Goal: Task Accomplishment & Management: Manage account settings

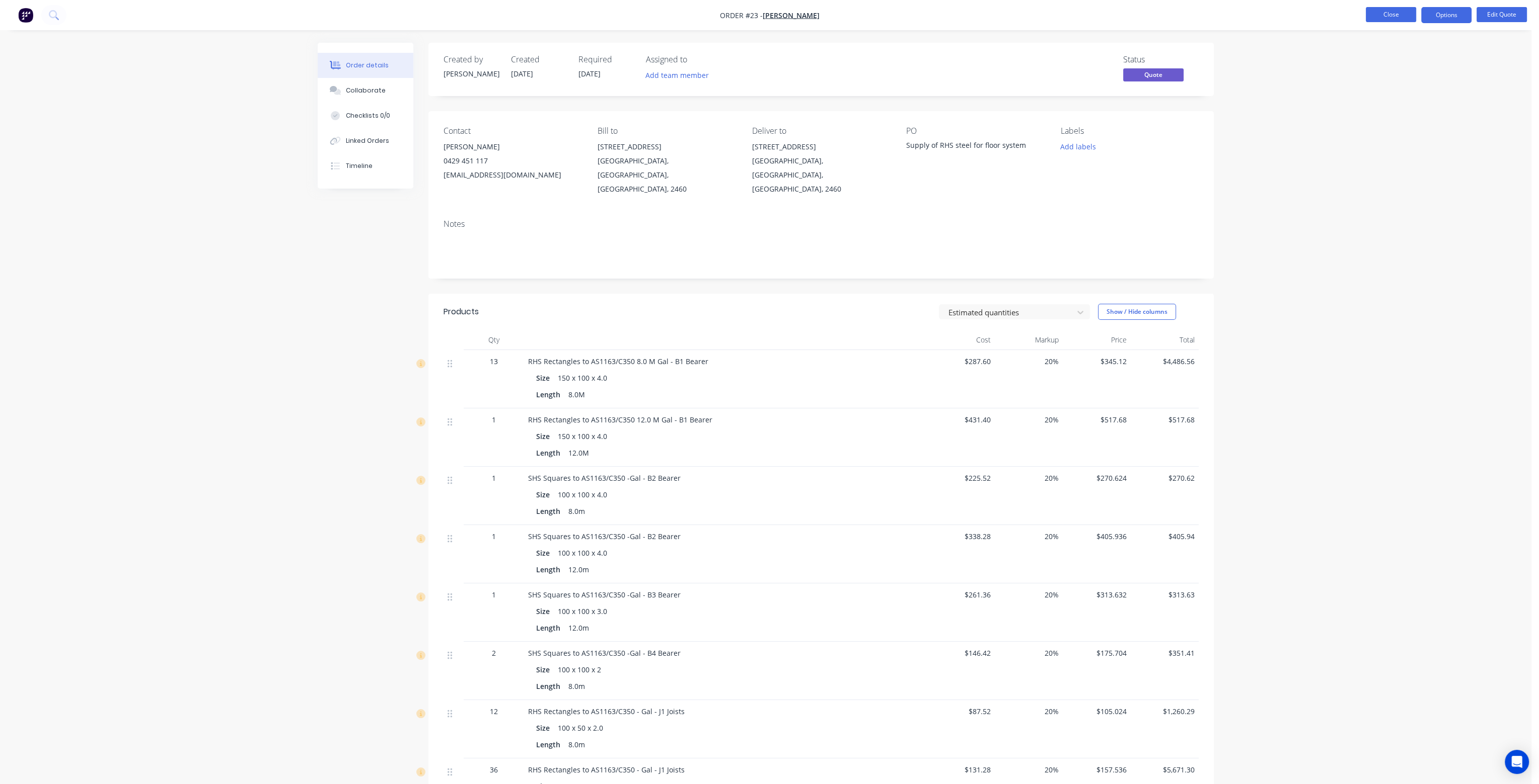
click at [1402, 14] on button "Close" at bounding box center [1390, 15] width 50 height 15
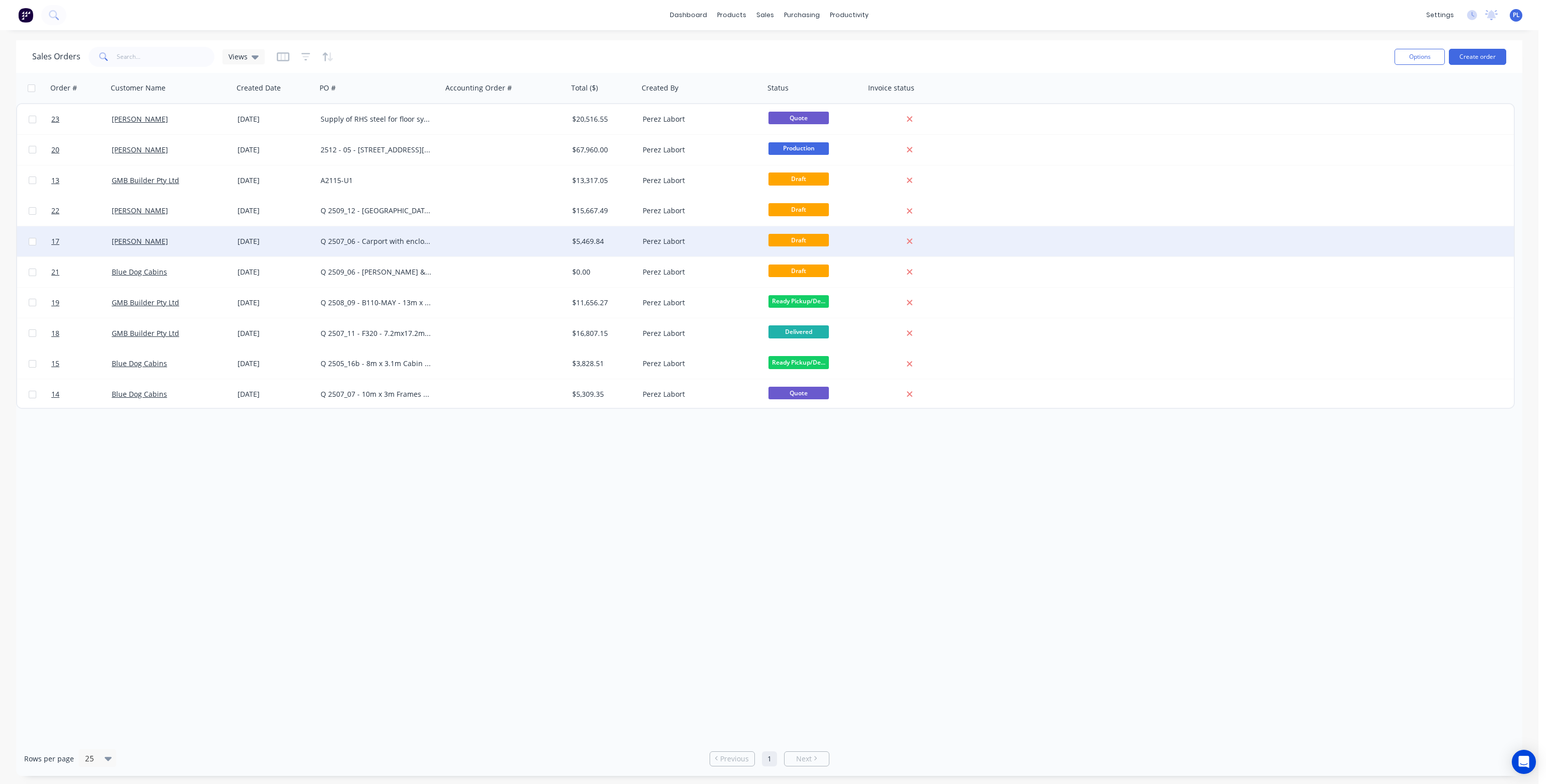
click at [212, 242] on div "[PERSON_NAME]" at bounding box center [167, 241] width 112 height 10
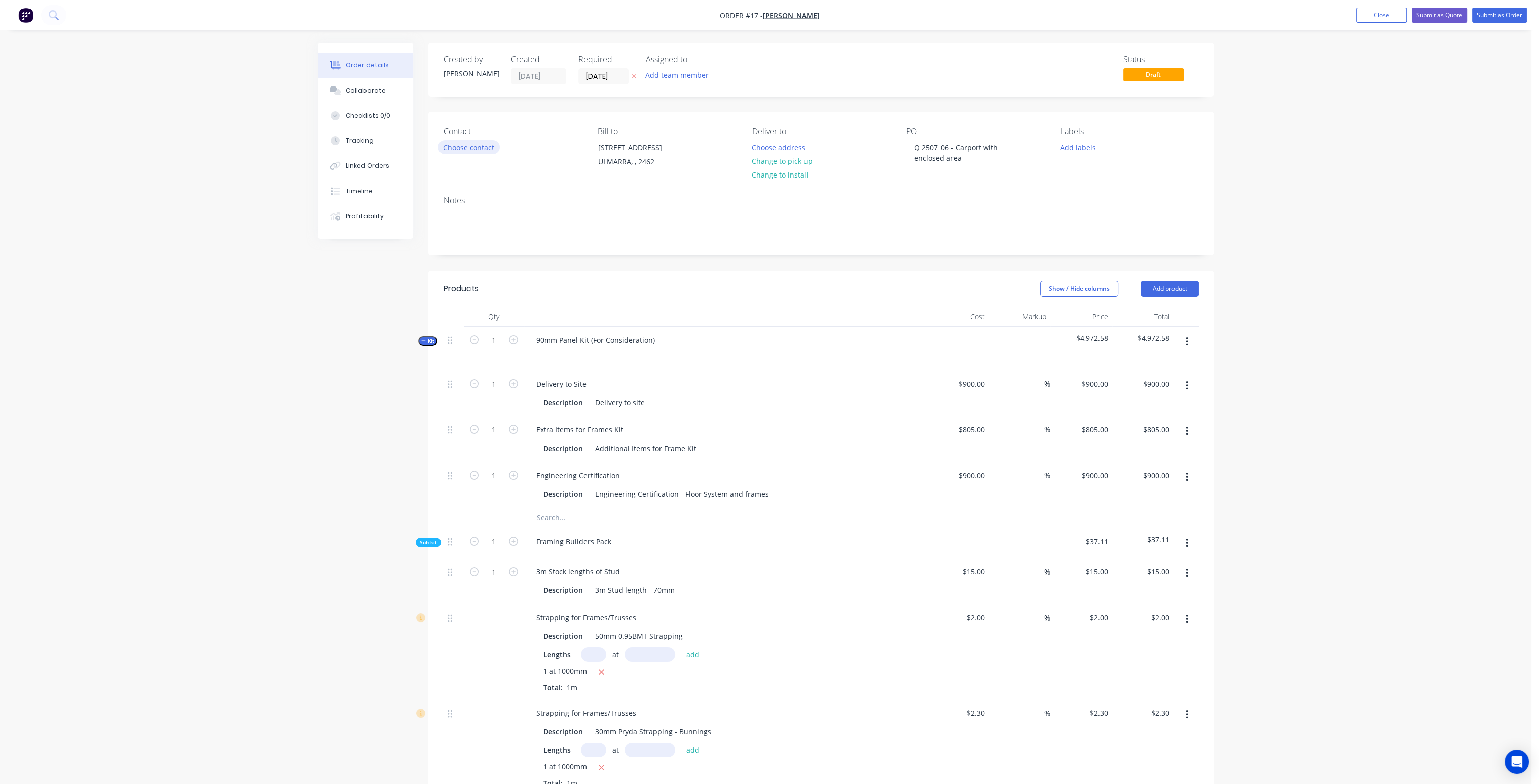
click at [475, 148] on button "Choose contact" at bounding box center [468, 147] width 62 height 14
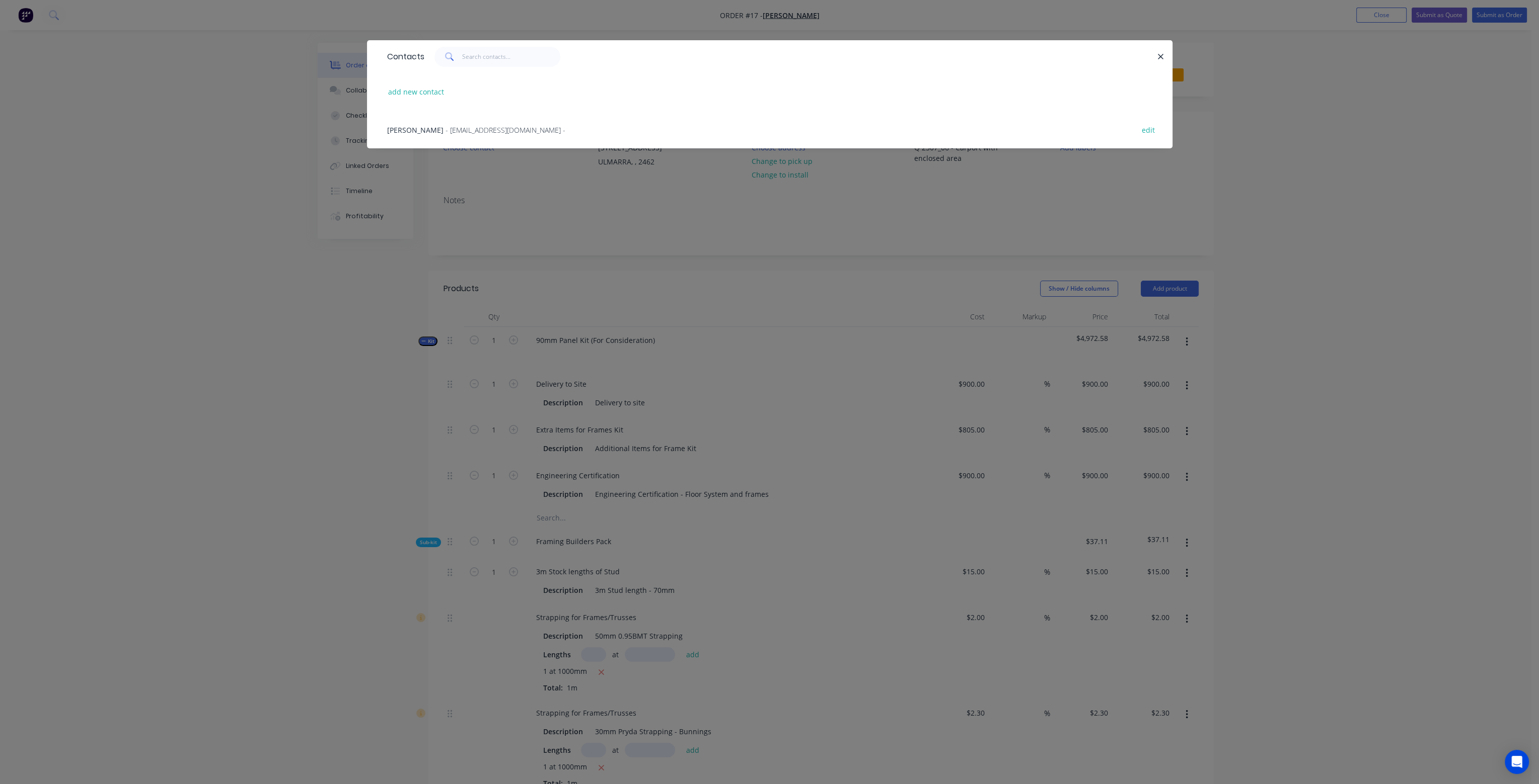
click at [467, 131] on span "- [EMAIL_ADDRESS][DOMAIN_NAME] -" at bounding box center [505, 130] width 120 height 9
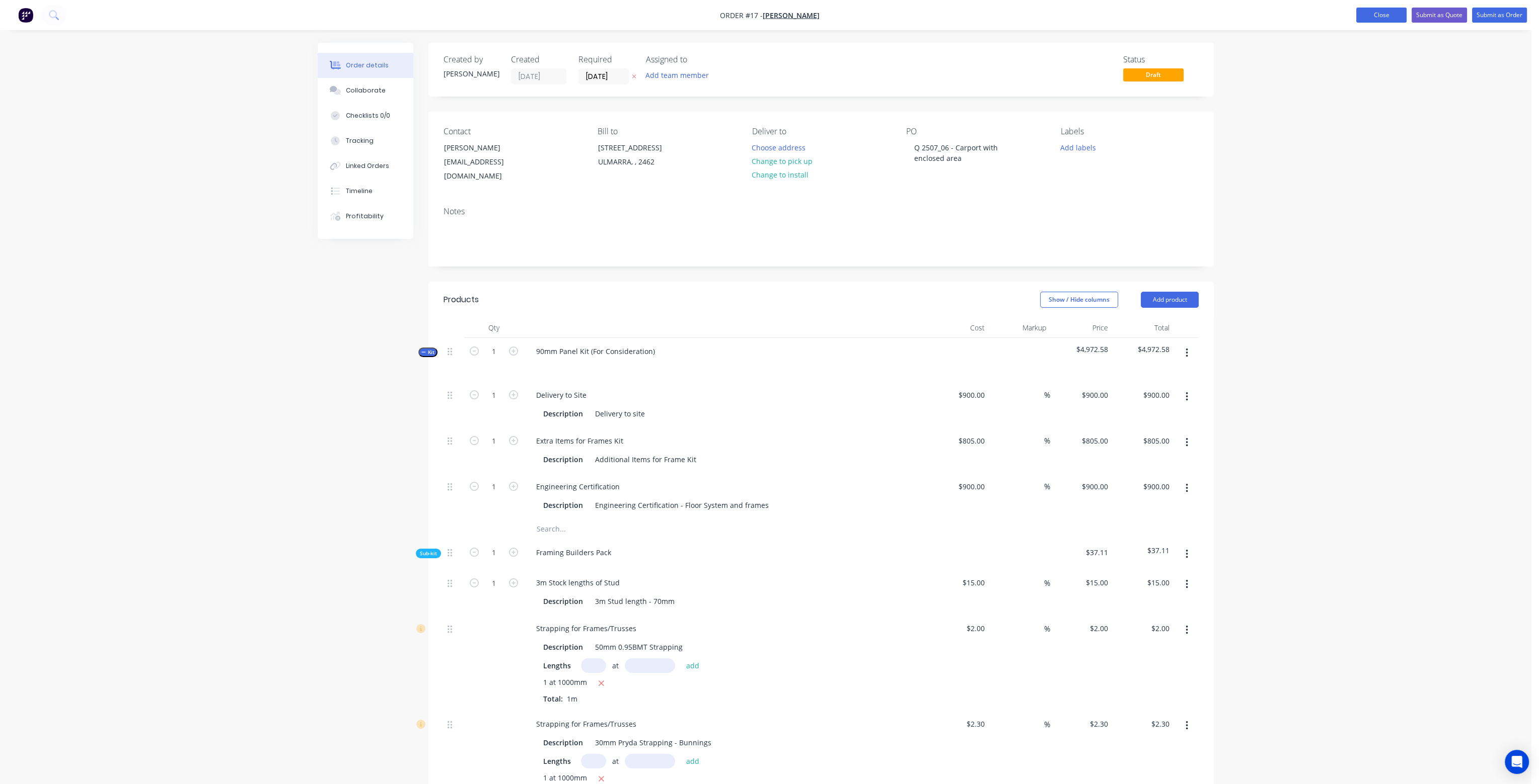
click at [1378, 15] on button "Close" at bounding box center [1381, 15] width 50 height 15
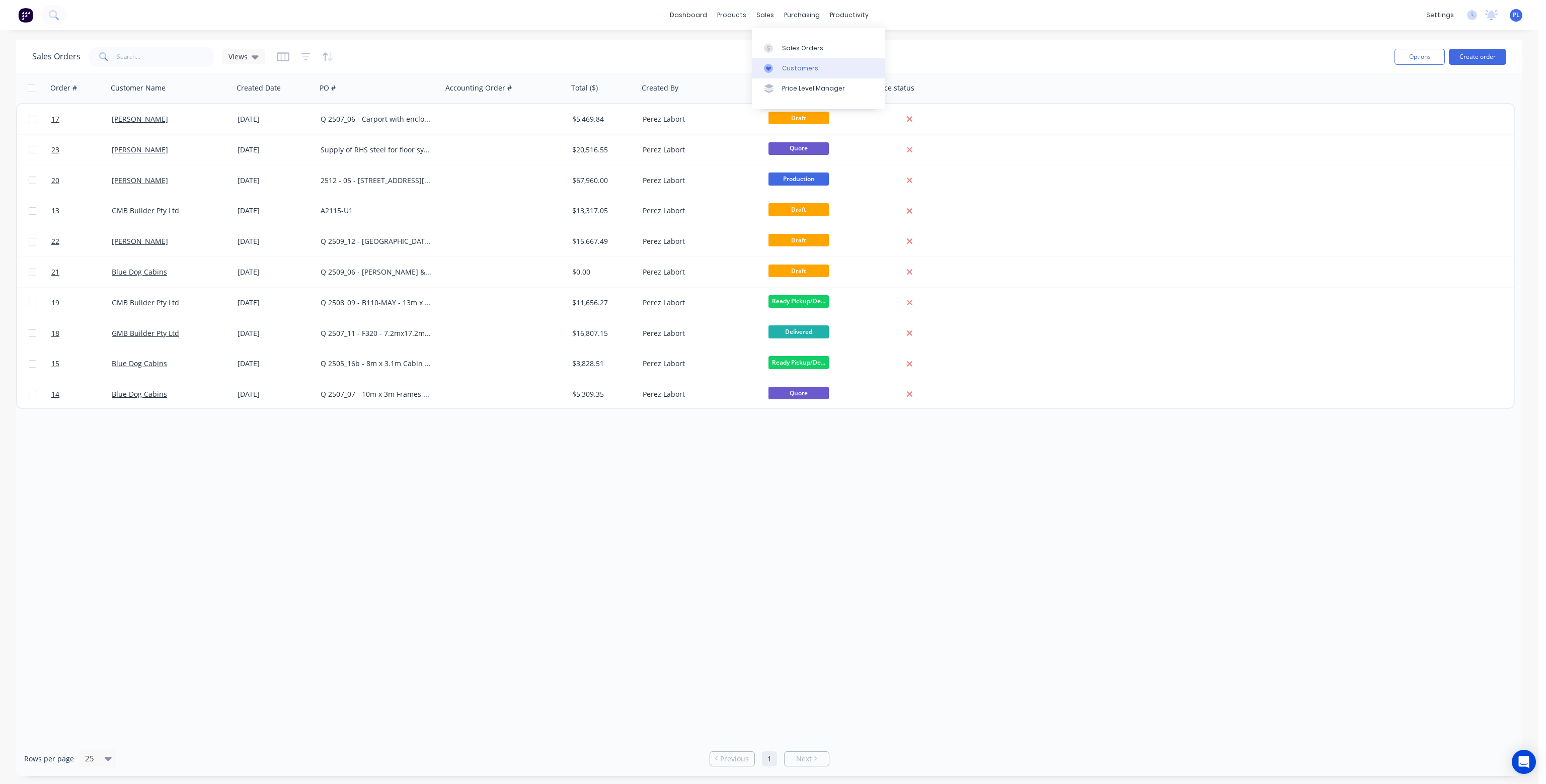
click at [793, 64] on div "Customers" at bounding box center [800, 69] width 36 height 9
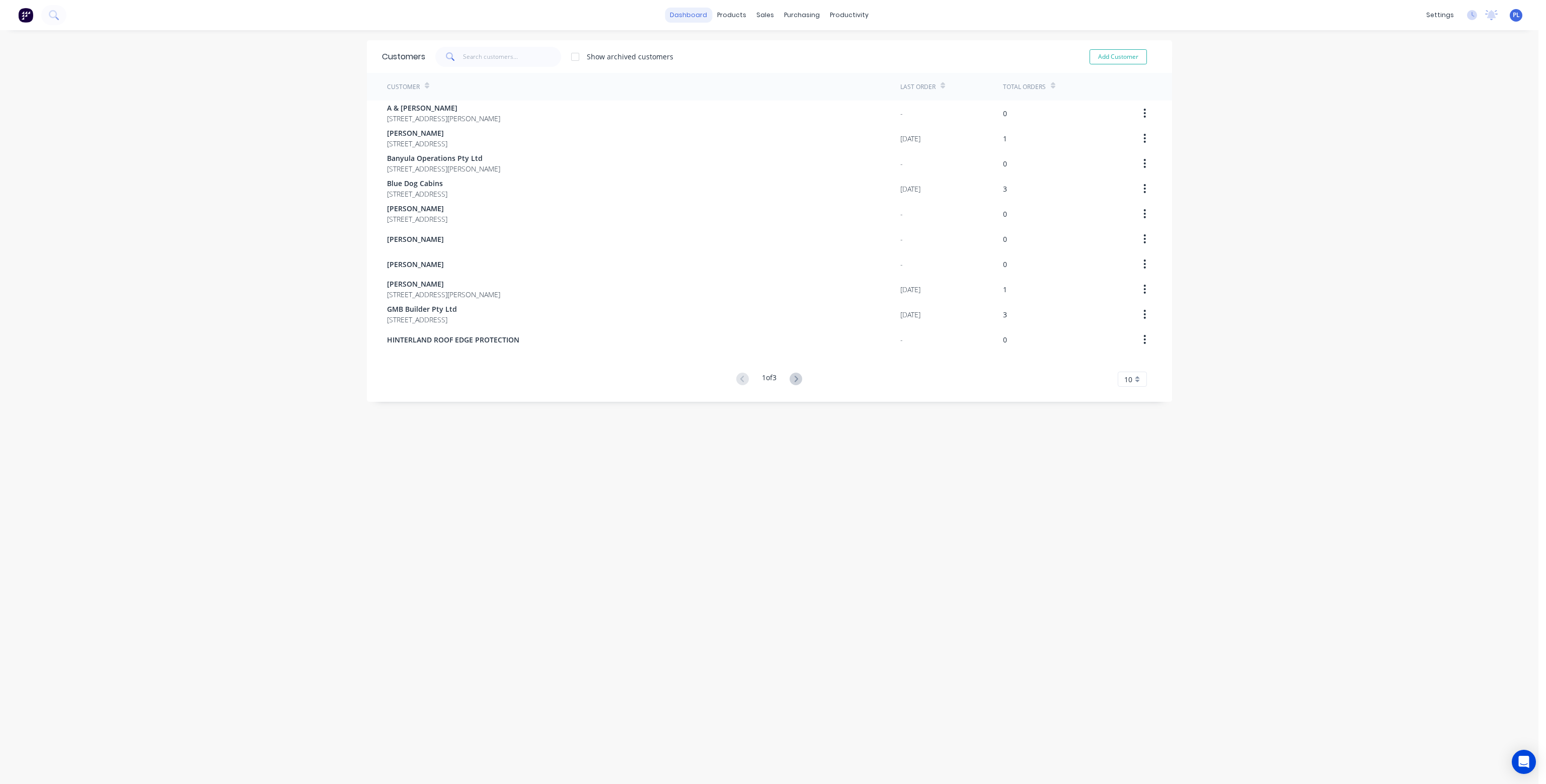
click at [700, 13] on link "dashboard" at bounding box center [688, 15] width 47 height 15
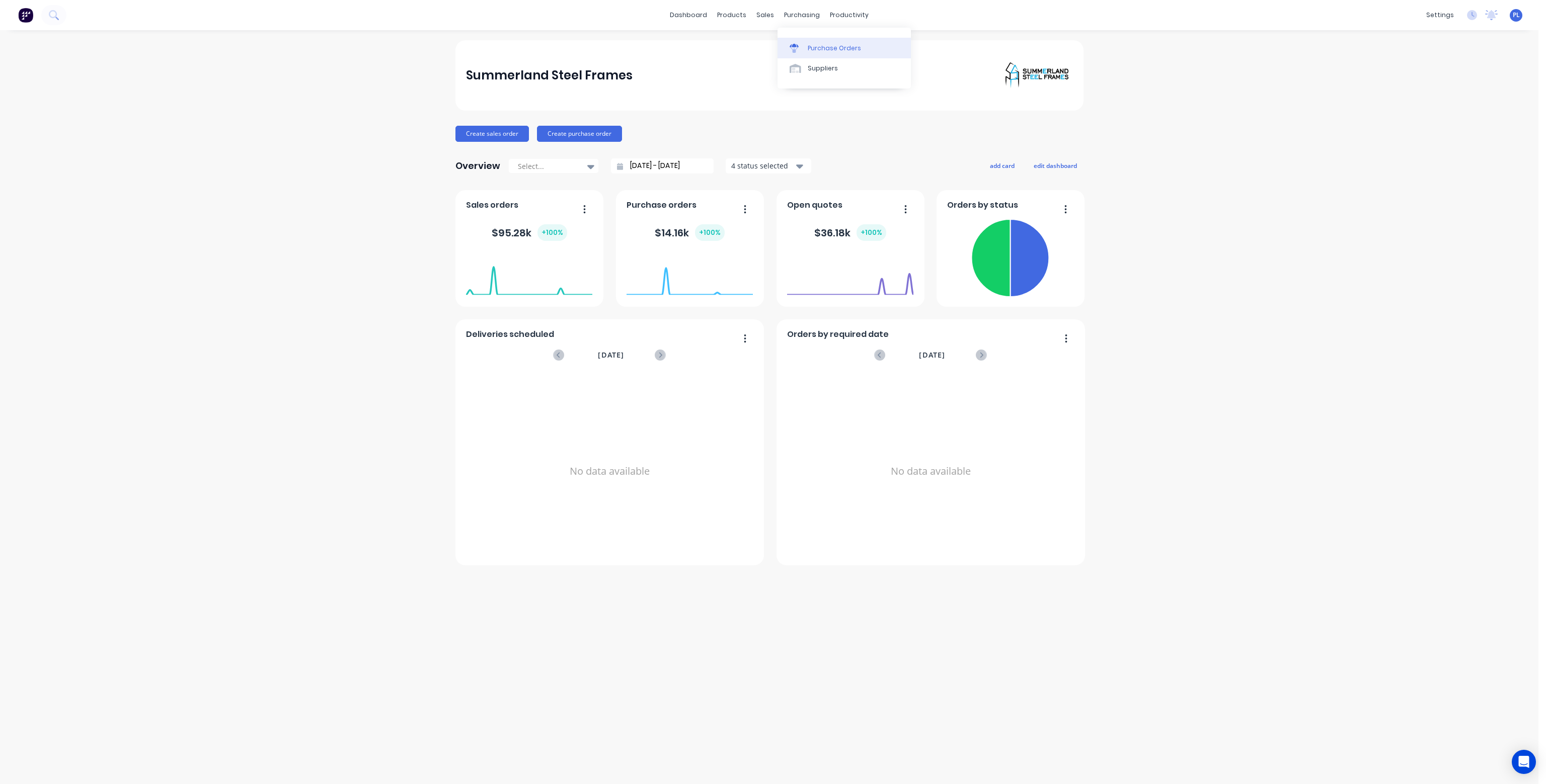
click at [827, 48] on div "Purchase Orders" at bounding box center [834, 48] width 53 height 9
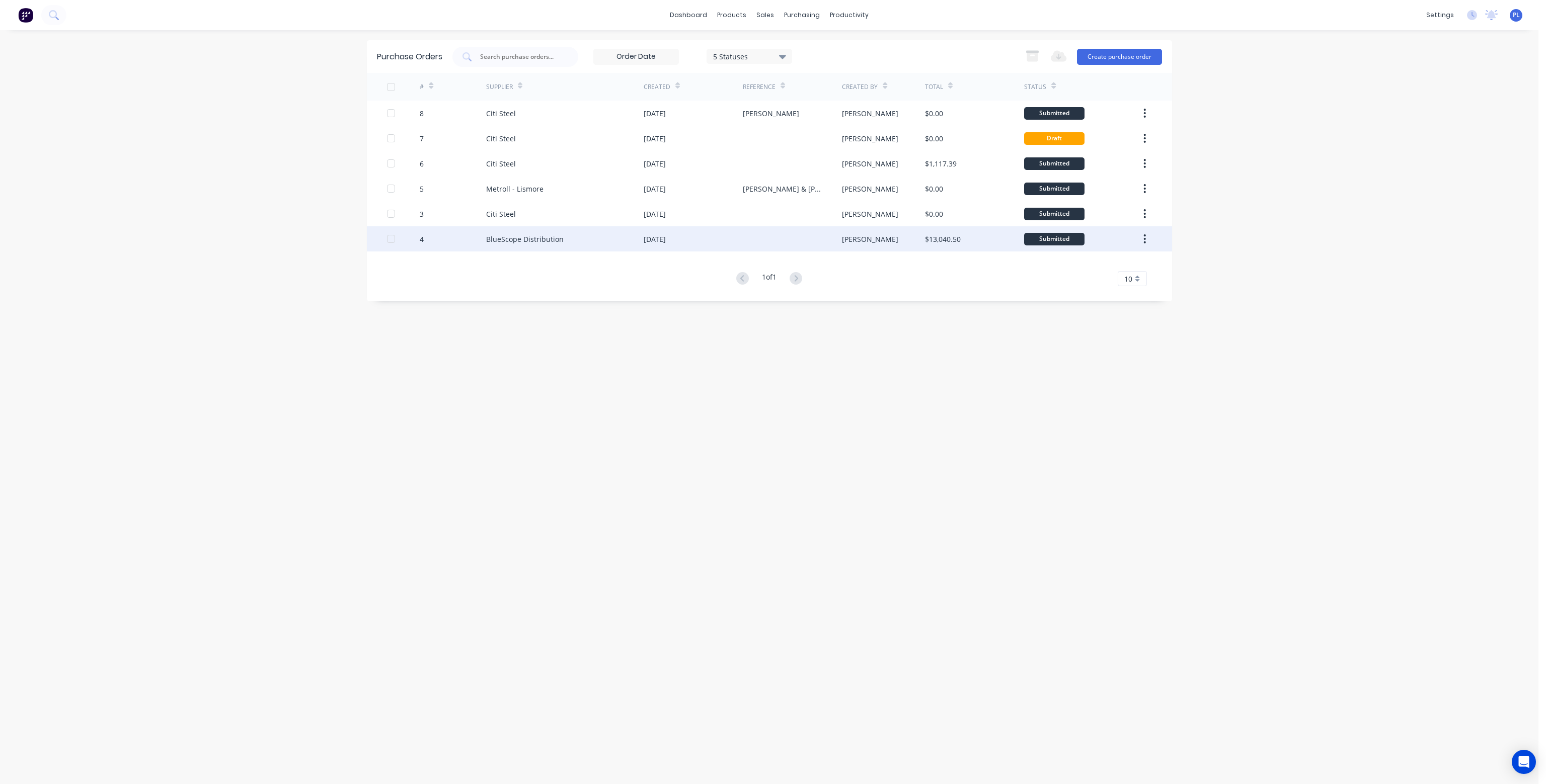
click at [1145, 236] on icon "button" at bounding box center [1144, 238] width 2 height 11
click at [1095, 284] on div "Duplicate" at bounding box center [1109, 285] width 77 height 15
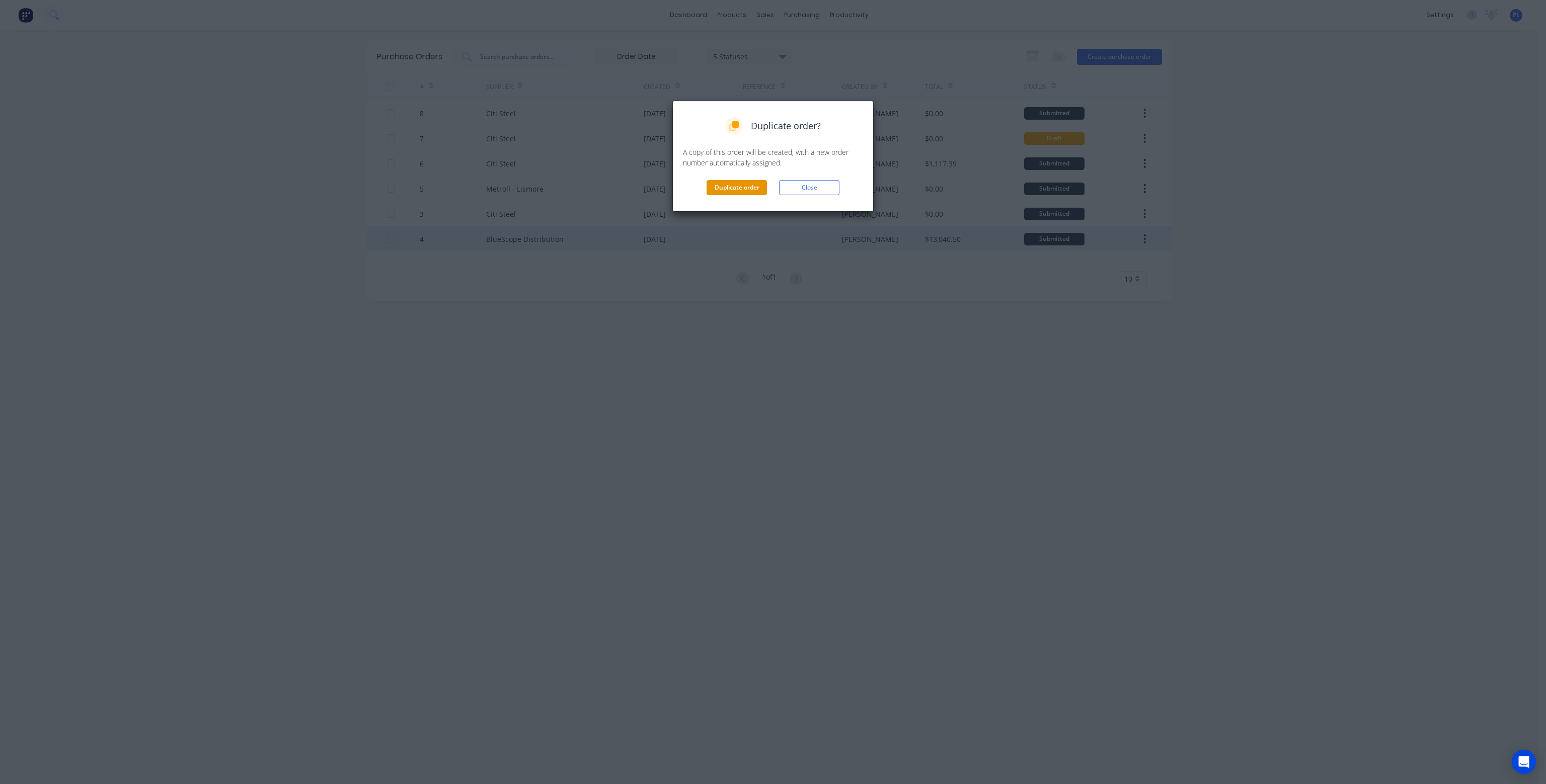
click at [743, 189] on button "Duplicate order" at bounding box center [736, 187] width 61 height 15
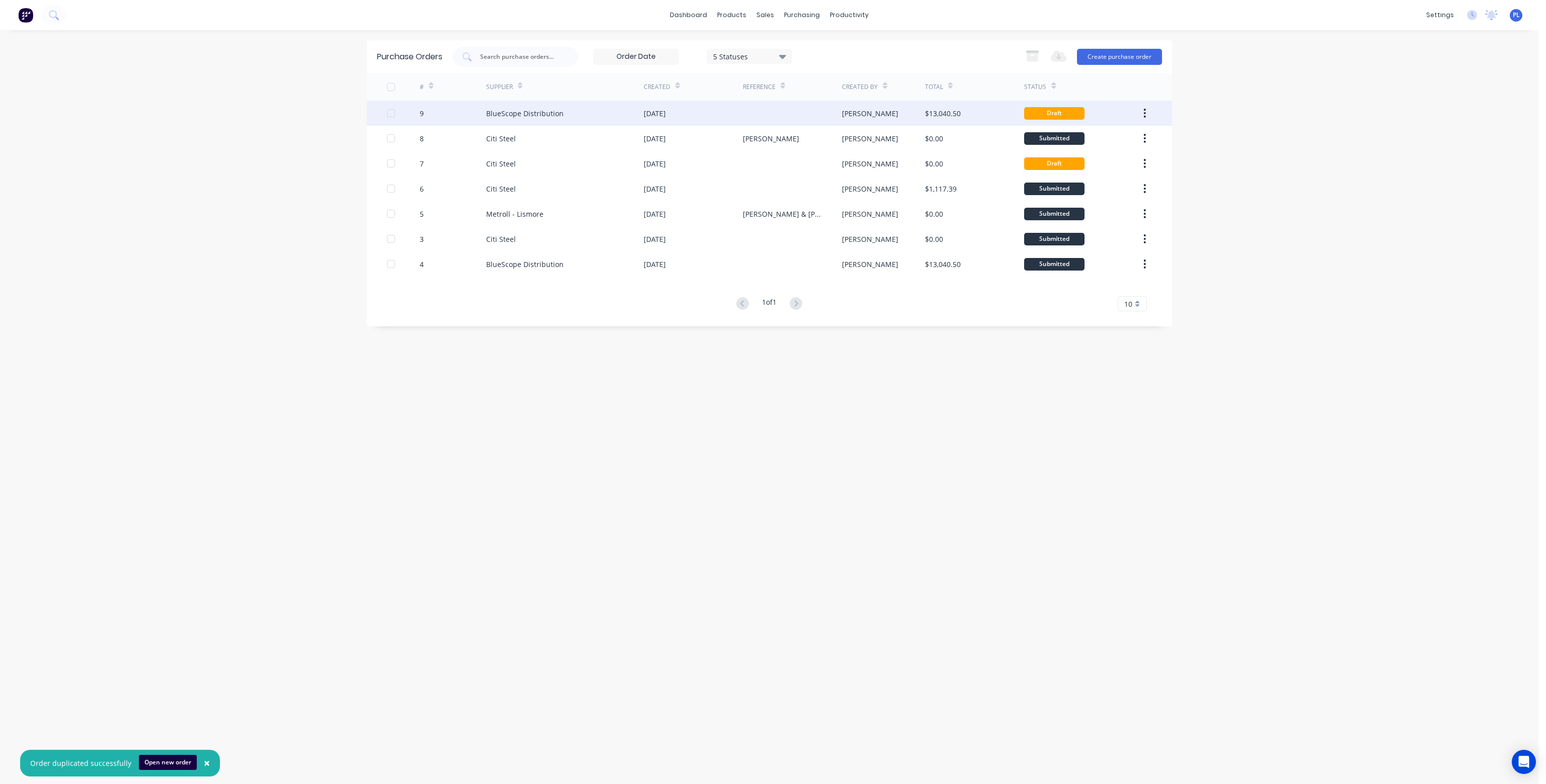
click at [581, 114] on div "BlueScope Distribution" at bounding box center [565, 113] width 158 height 25
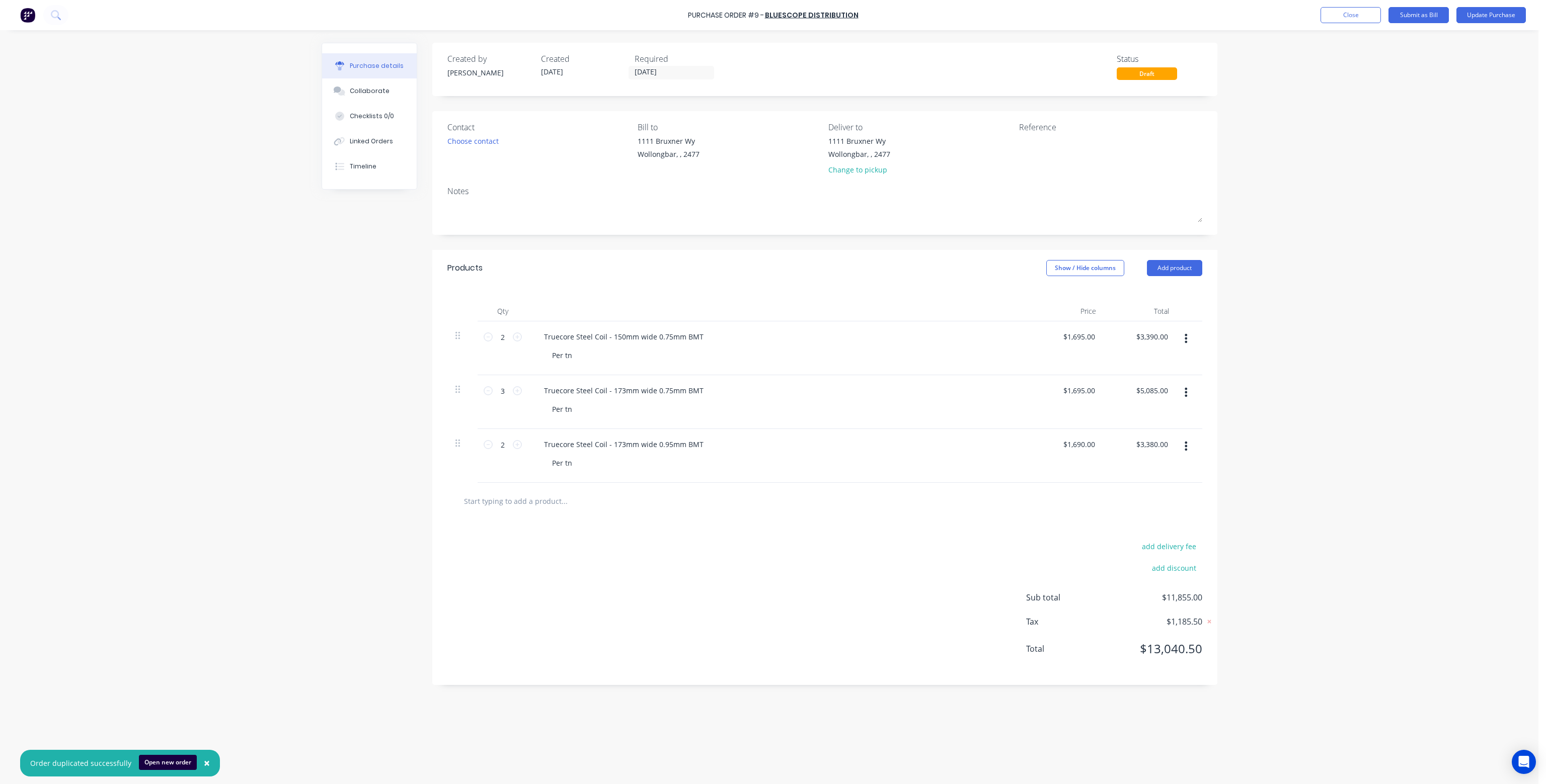
click at [1187, 338] on icon "button" at bounding box center [1186, 338] width 2 height 11
click at [1156, 424] on button "Delete" at bounding box center [1155, 426] width 85 height 20
click at [1191, 395] on button "button" at bounding box center [1186, 392] width 23 height 18
click at [1150, 479] on button "Delete" at bounding box center [1155, 480] width 85 height 20
click at [519, 336] on icon at bounding box center [517, 337] width 9 height 9
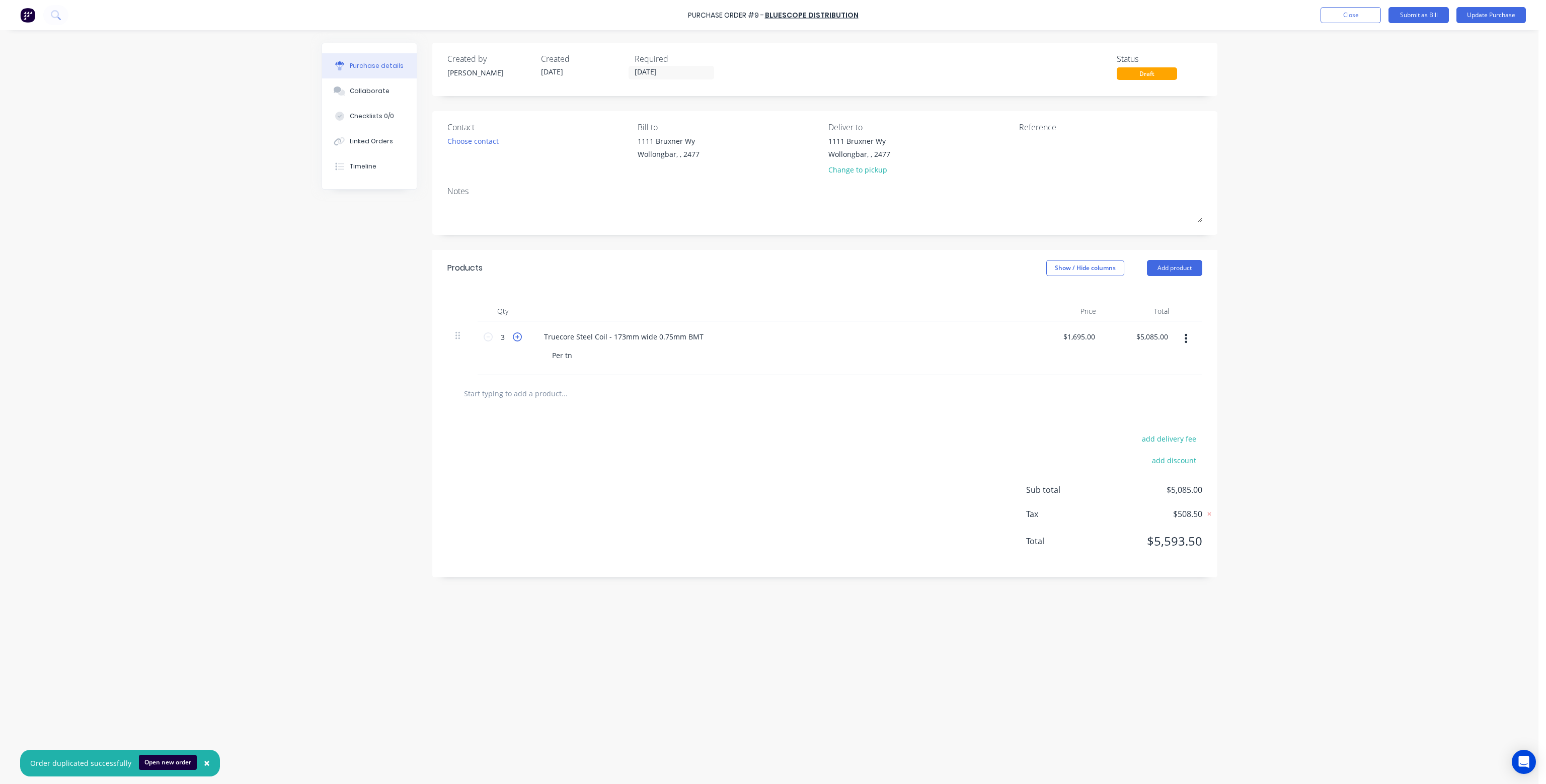
type input "4"
type input "$6,780.00"
click at [468, 140] on div "Choose contact" at bounding box center [473, 141] width 51 height 10
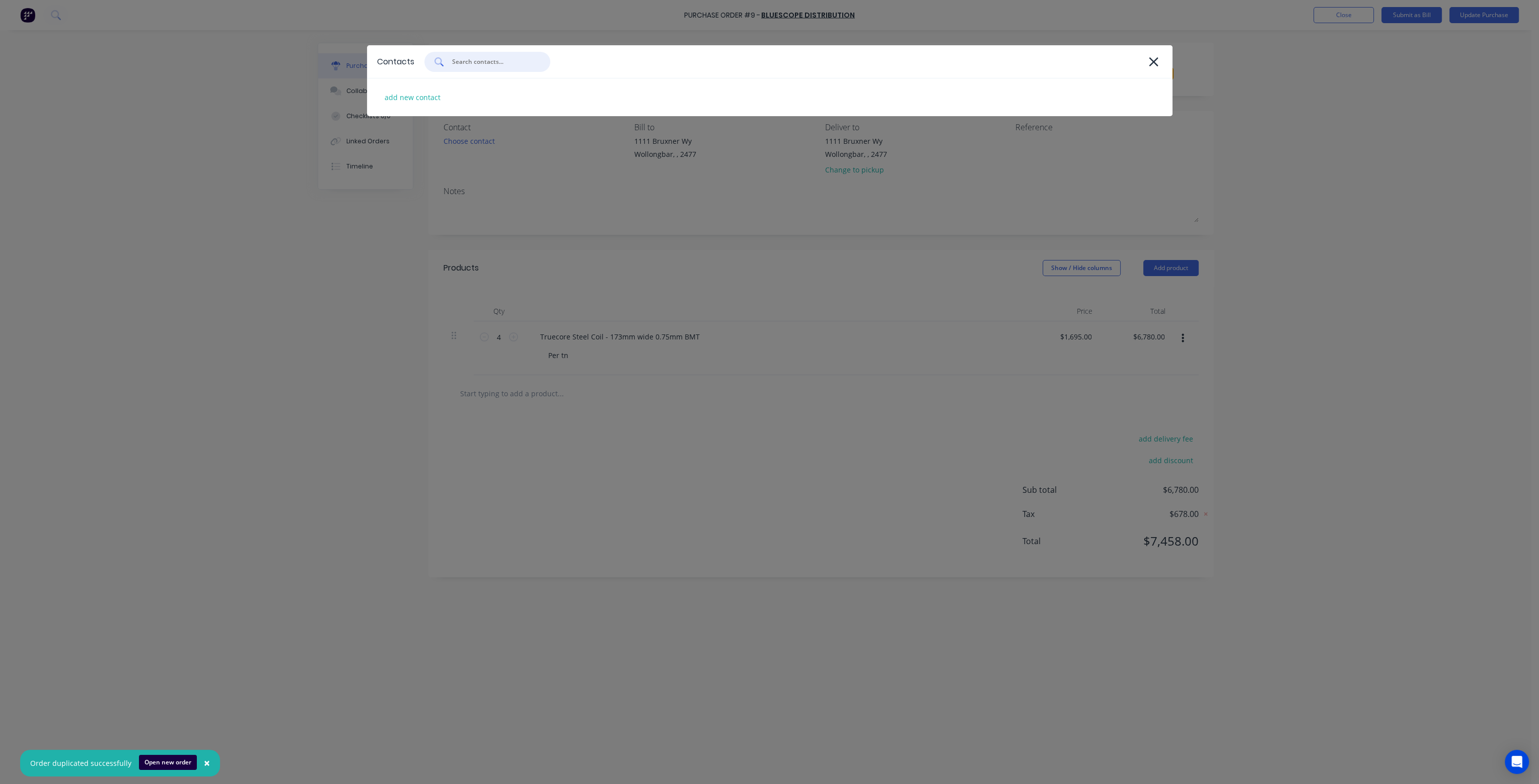
click at [469, 60] on input "text" at bounding box center [493, 62] width 83 height 10
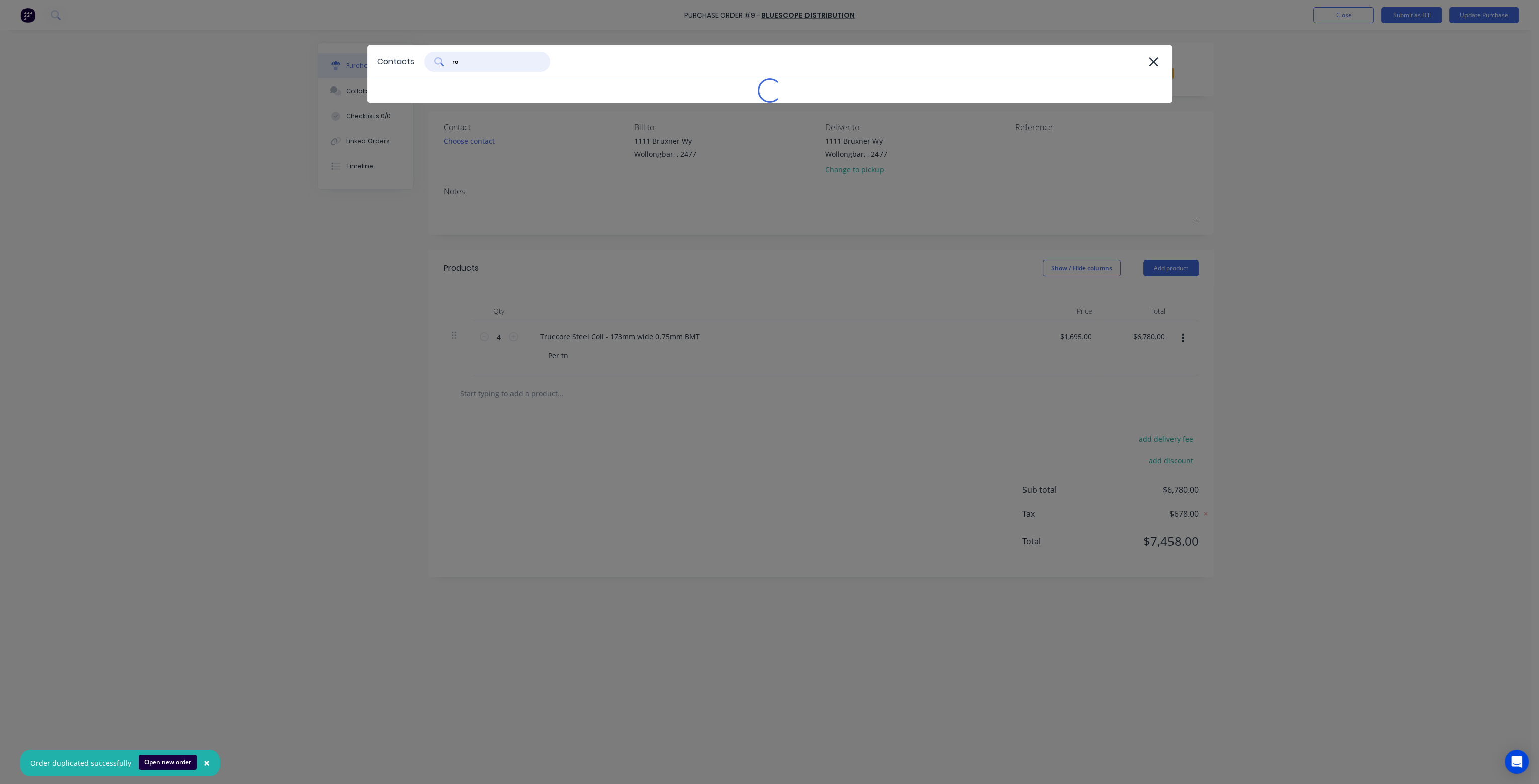
type input "rom"
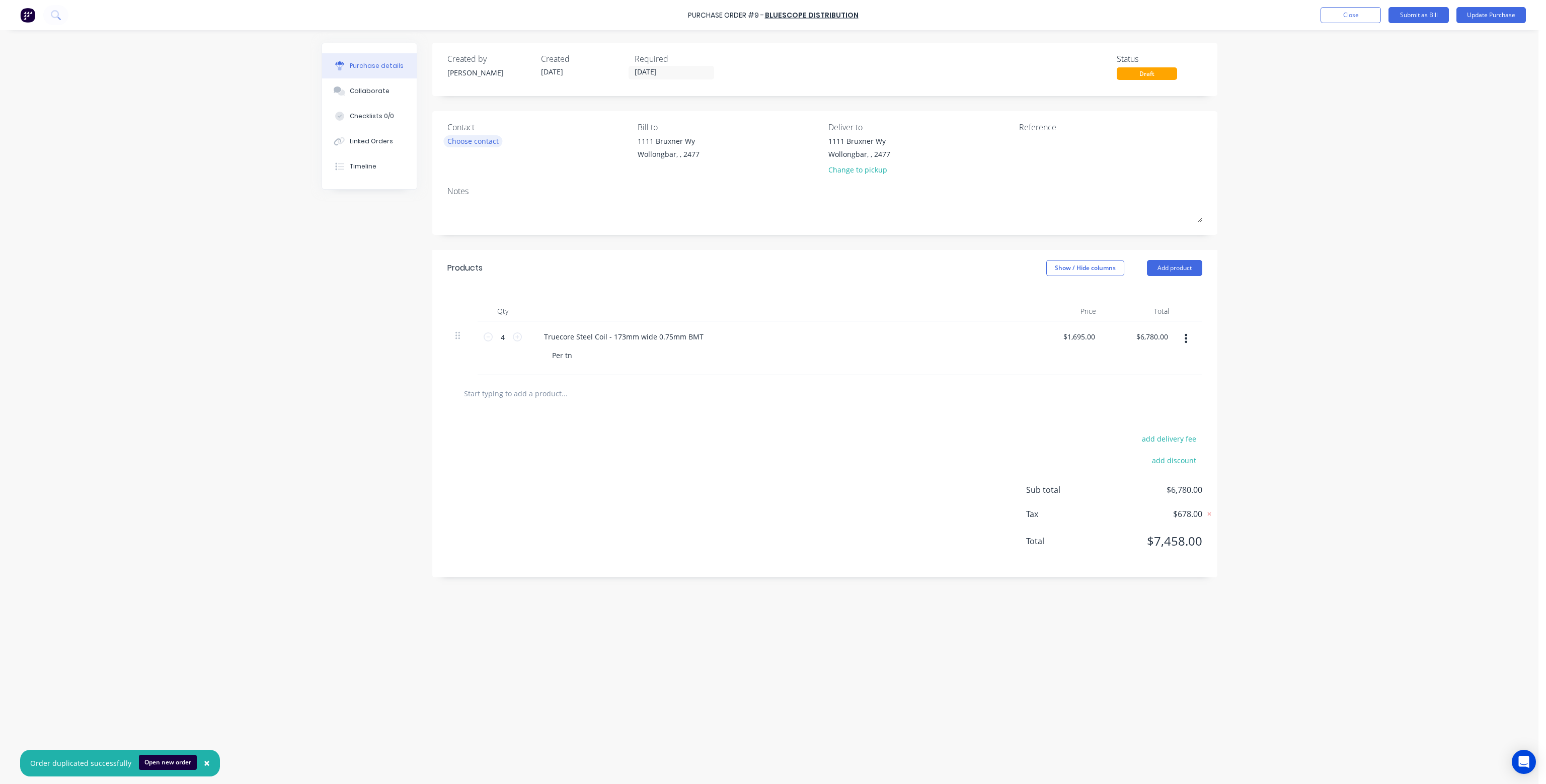
click at [458, 139] on div "Choose contact" at bounding box center [473, 141] width 51 height 10
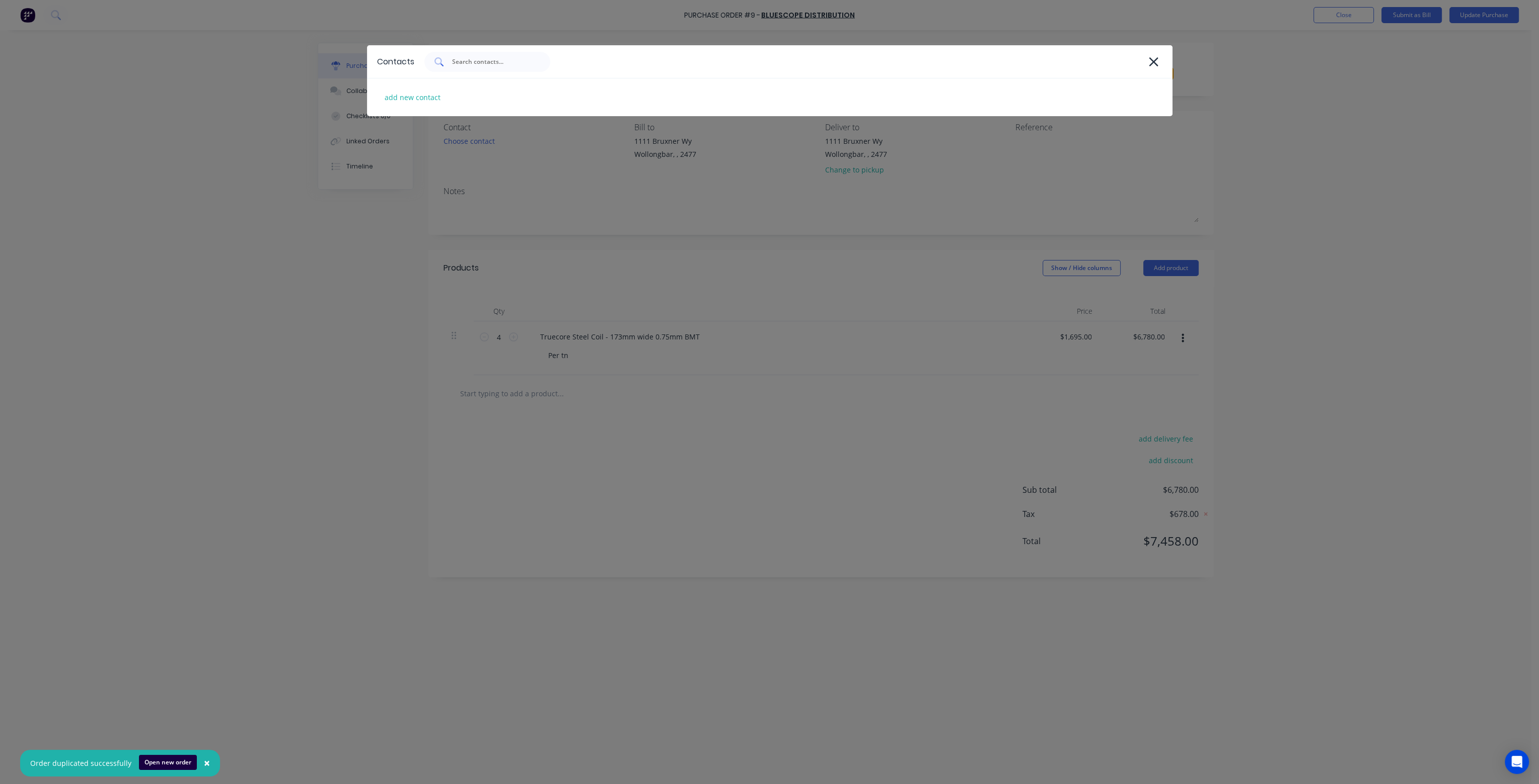
click at [468, 63] on input "text" at bounding box center [493, 62] width 83 height 10
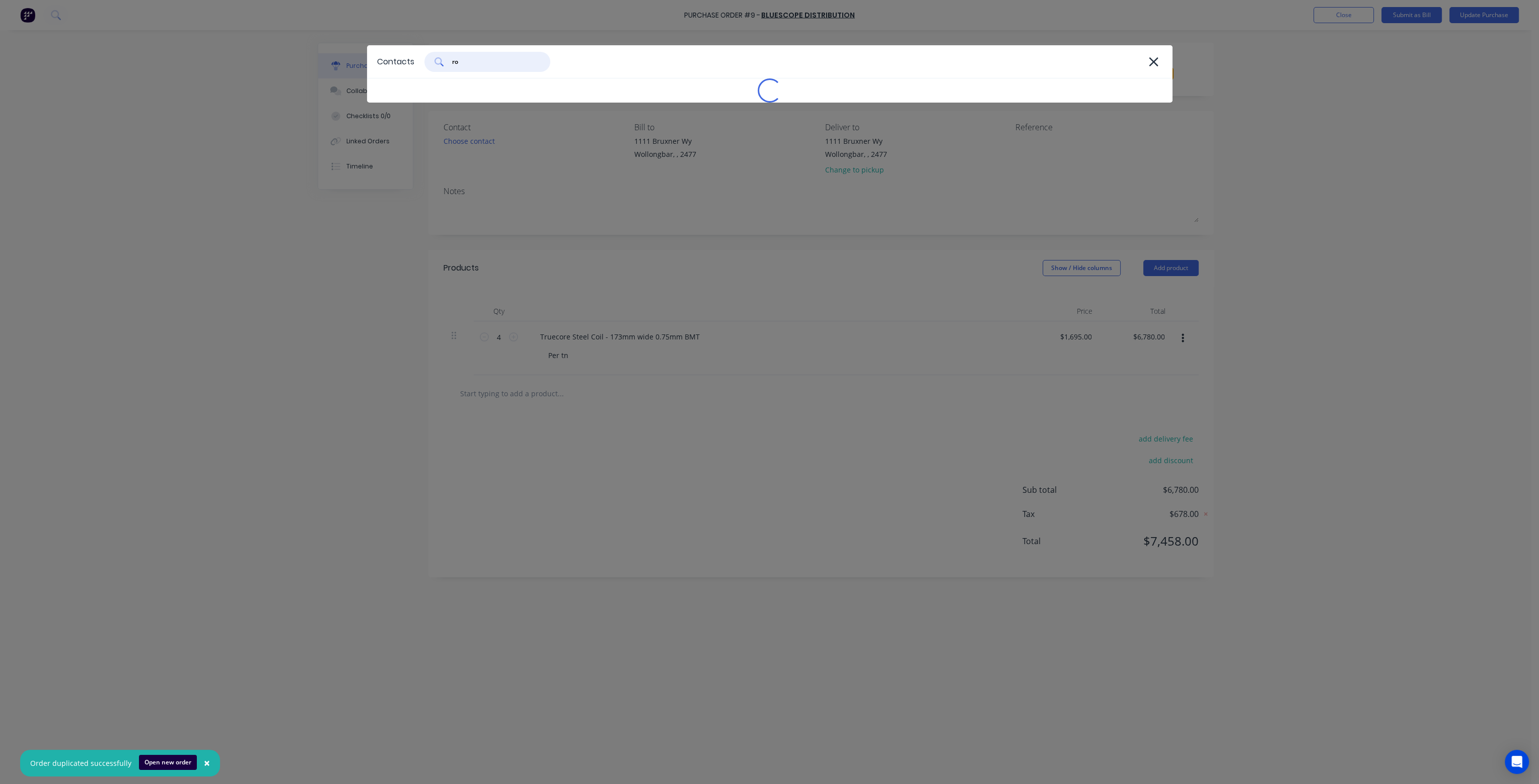
type input "rom"
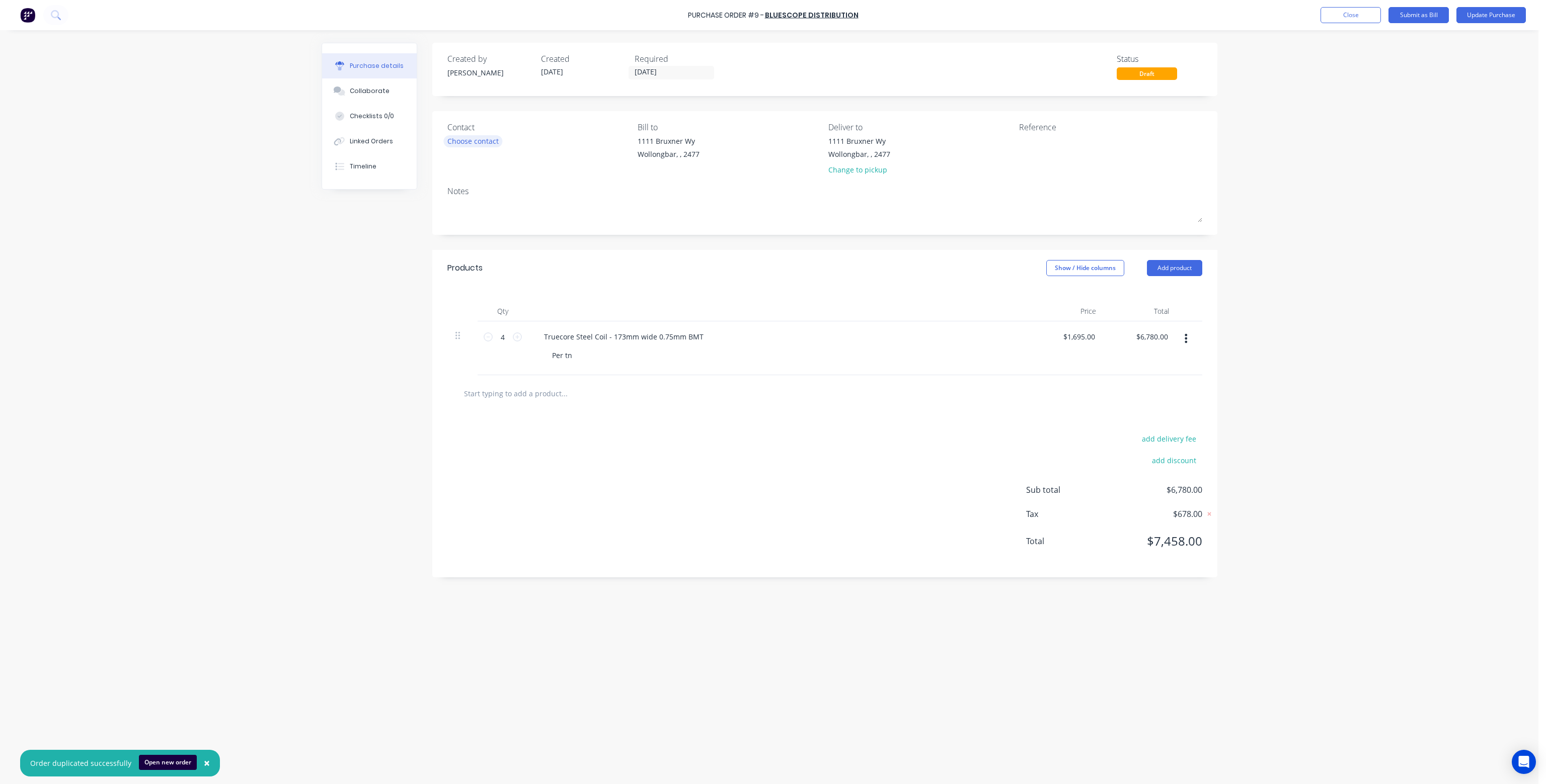
click at [470, 142] on div "Choose contact" at bounding box center [473, 141] width 51 height 10
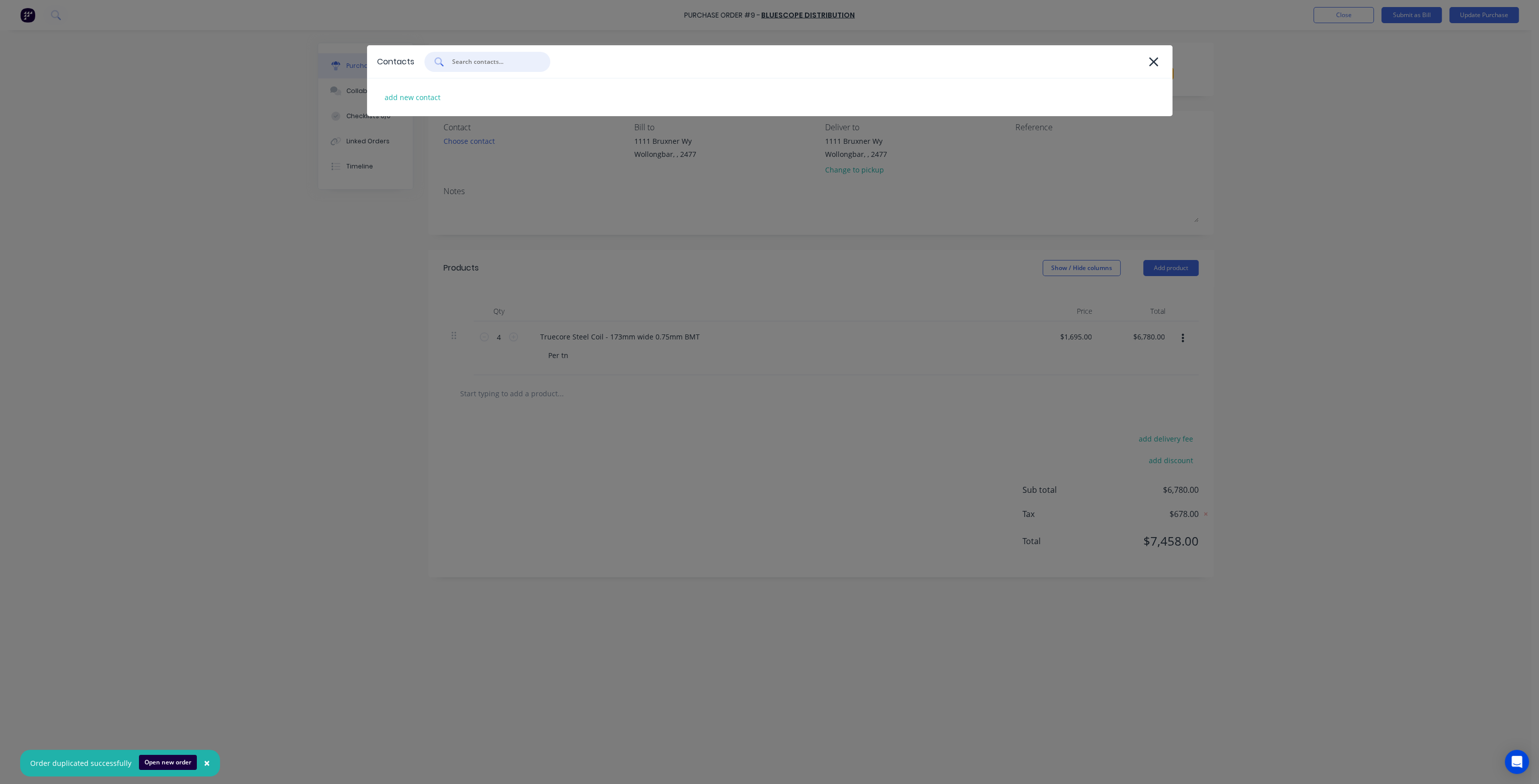
click at [487, 64] on input "text" at bounding box center [493, 62] width 83 height 10
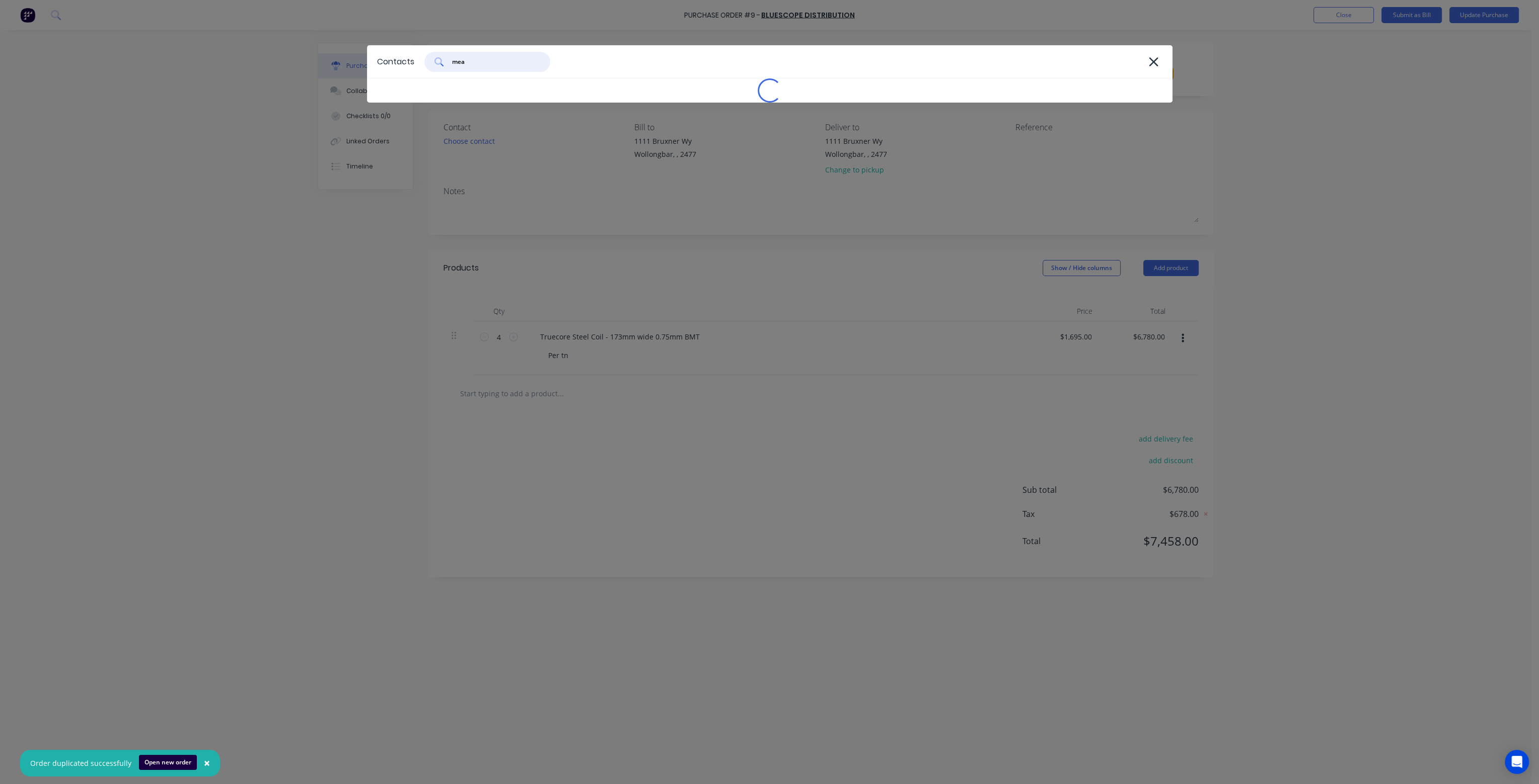
type input "meal"
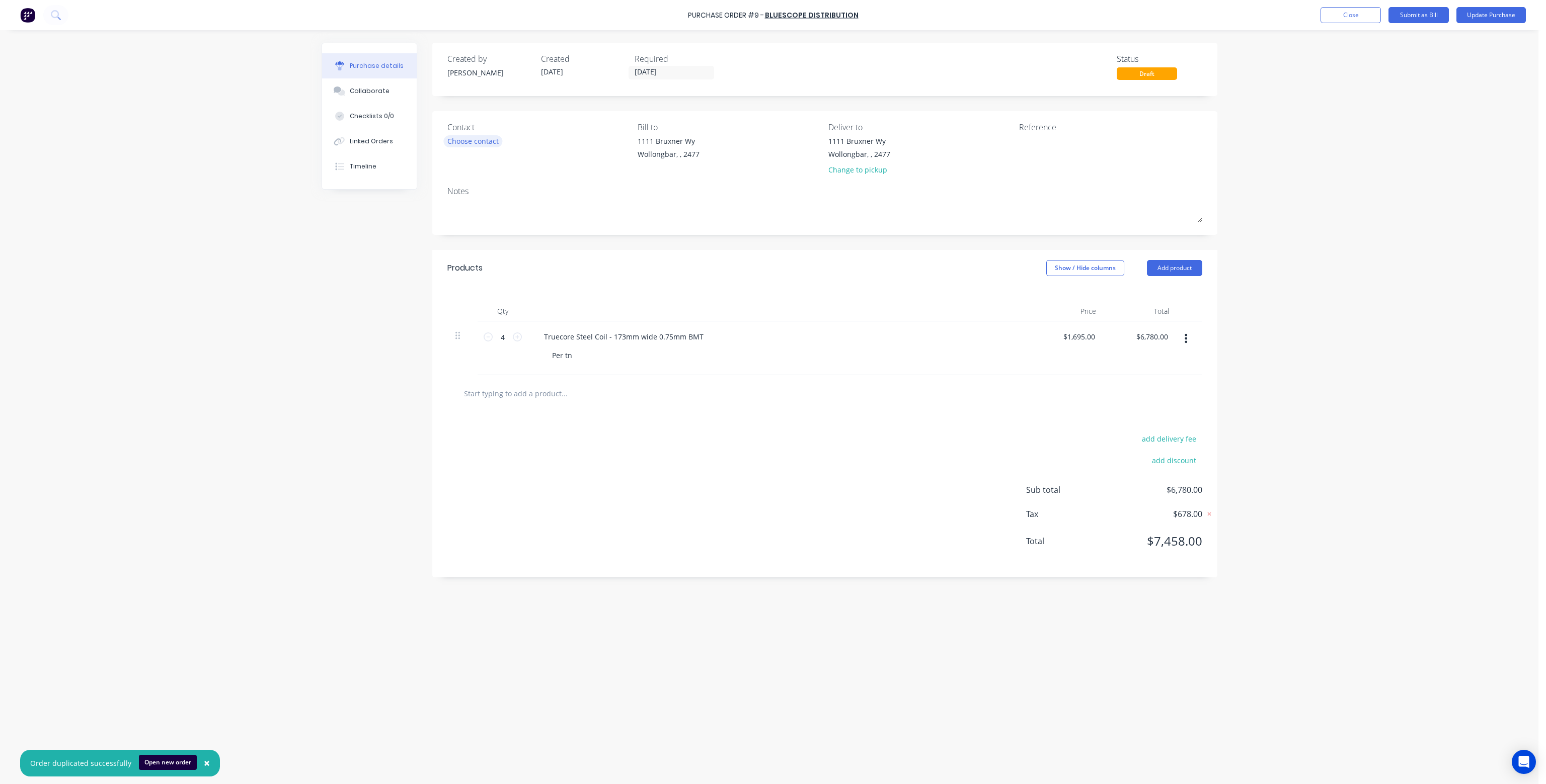
click at [495, 139] on div "Choose contact" at bounding box center [473, 141] width 51 height 10
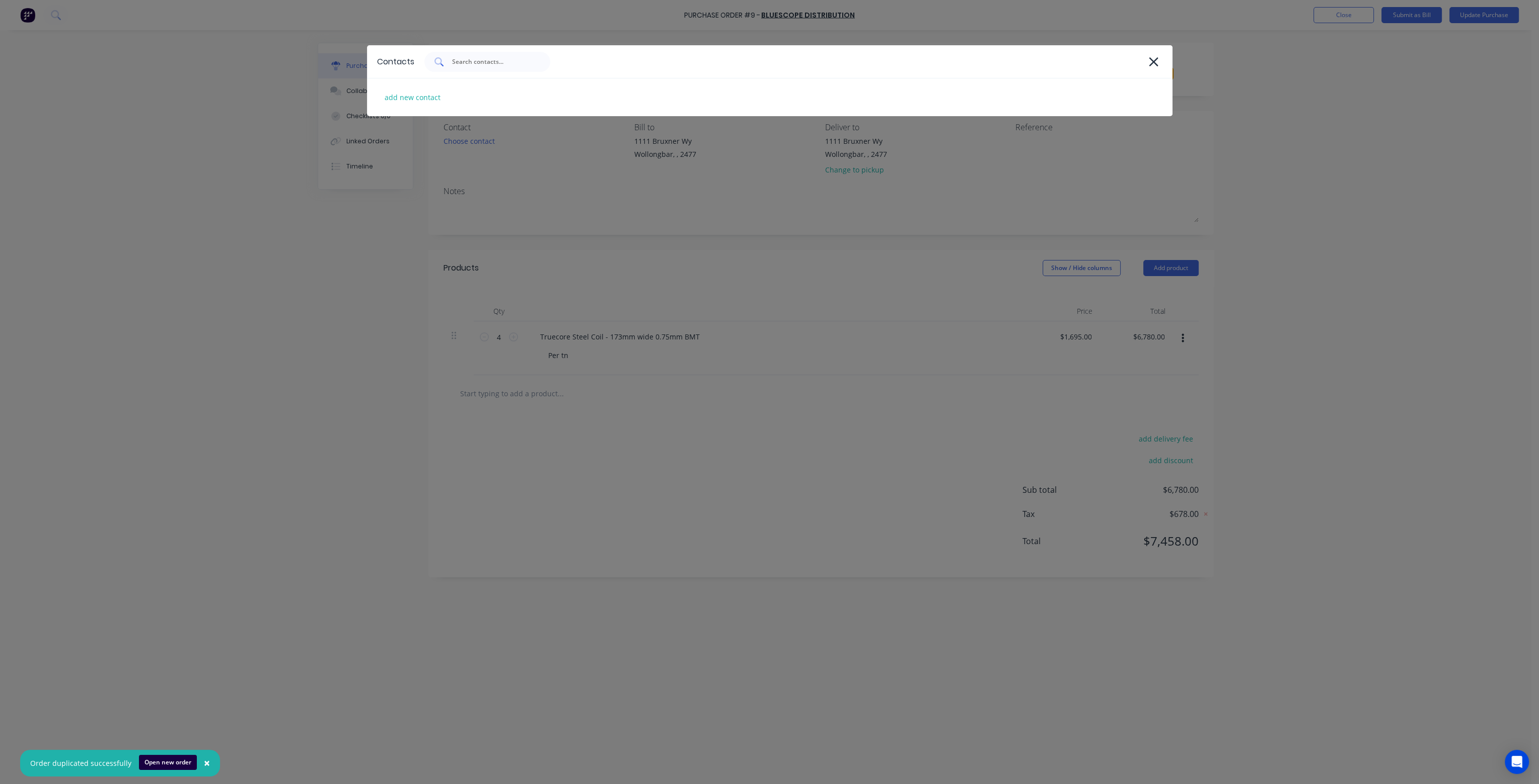
click at [463, 63] on input "text" at bounding box center [493, 62] width 83 height 10
click at [433, 98] on div "add new contact" at bounding box center [412, 97] width 66 height 15
select select "AU"
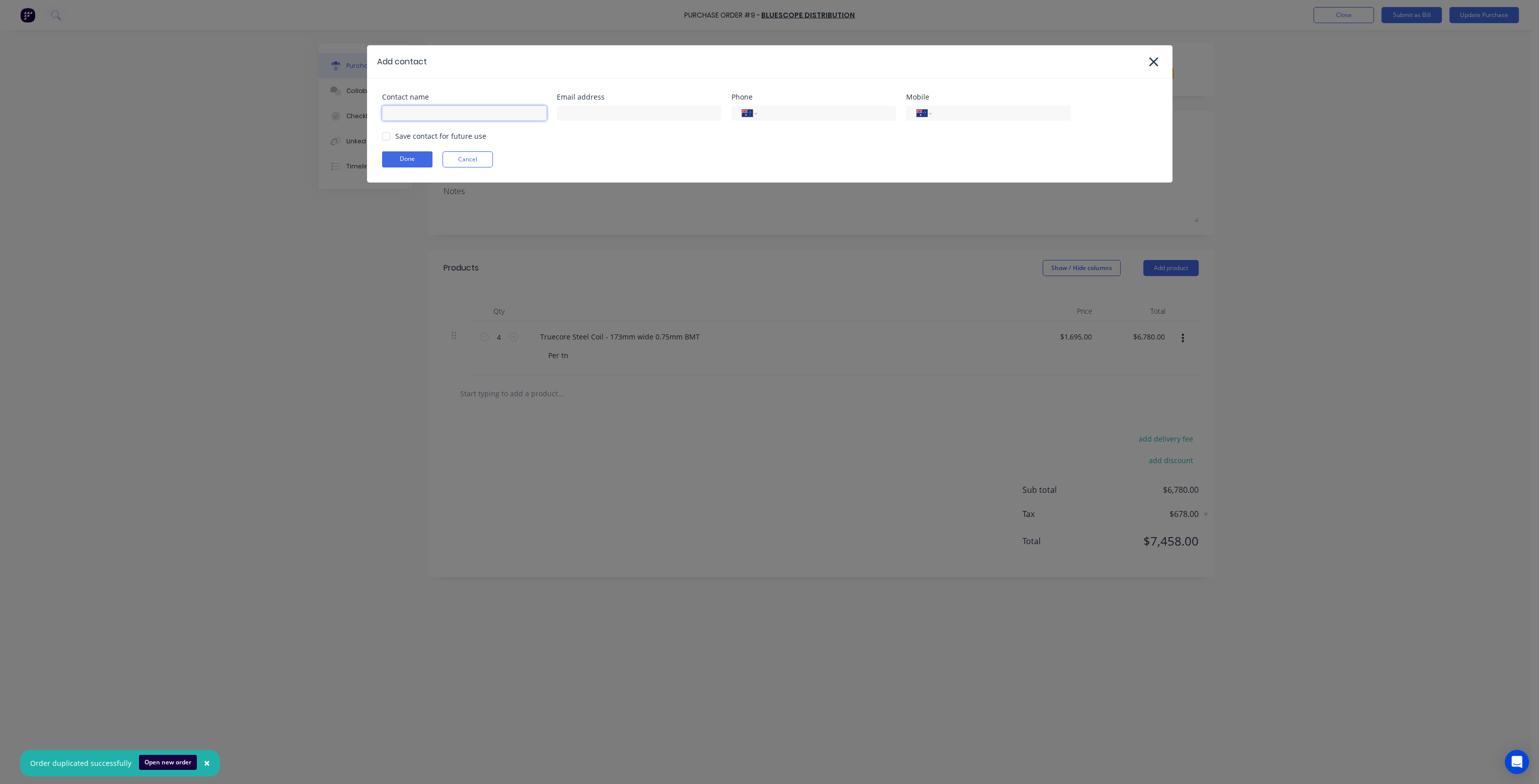
click at [433, 112] on input at bounding box center [465, 113] width 165 height 15
type input "[PERSON_NAME]"
click at [579, 121] on div "Contact name [PERSON_NAME] Email address Phone International [GEOGRAPHIC_DATA] …" at bounding box center [770, 131] width 806 height 104
click at [579, 116] on input at bounding box center [639, 113] width 165 height 15
click at [582, 112] on input at bounding box center [639, 113] width 165 height 15
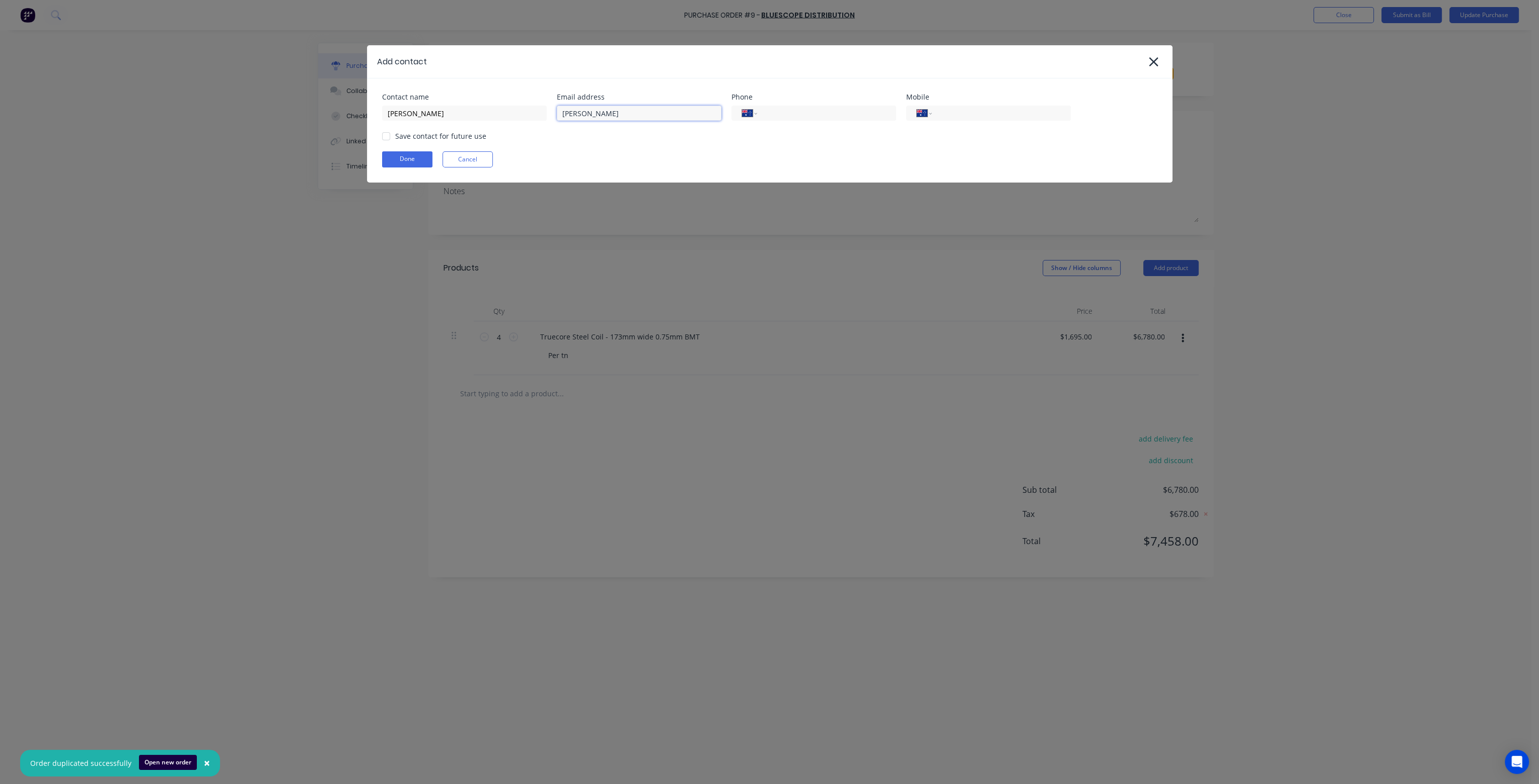
type input "[EMAIL_ADDRESS][DOMAIN_NAME]"
click at [796, 117] on input "tel" at bounding box center [825, 114] width 121 height 12
click at [981, 111] on input "tel" at bounding box center [999, 114] width 121 height 12
type input "0408 787 614"
click at [829, 115] on input "tel" at bounding box center [825, 114] width 121 height 12
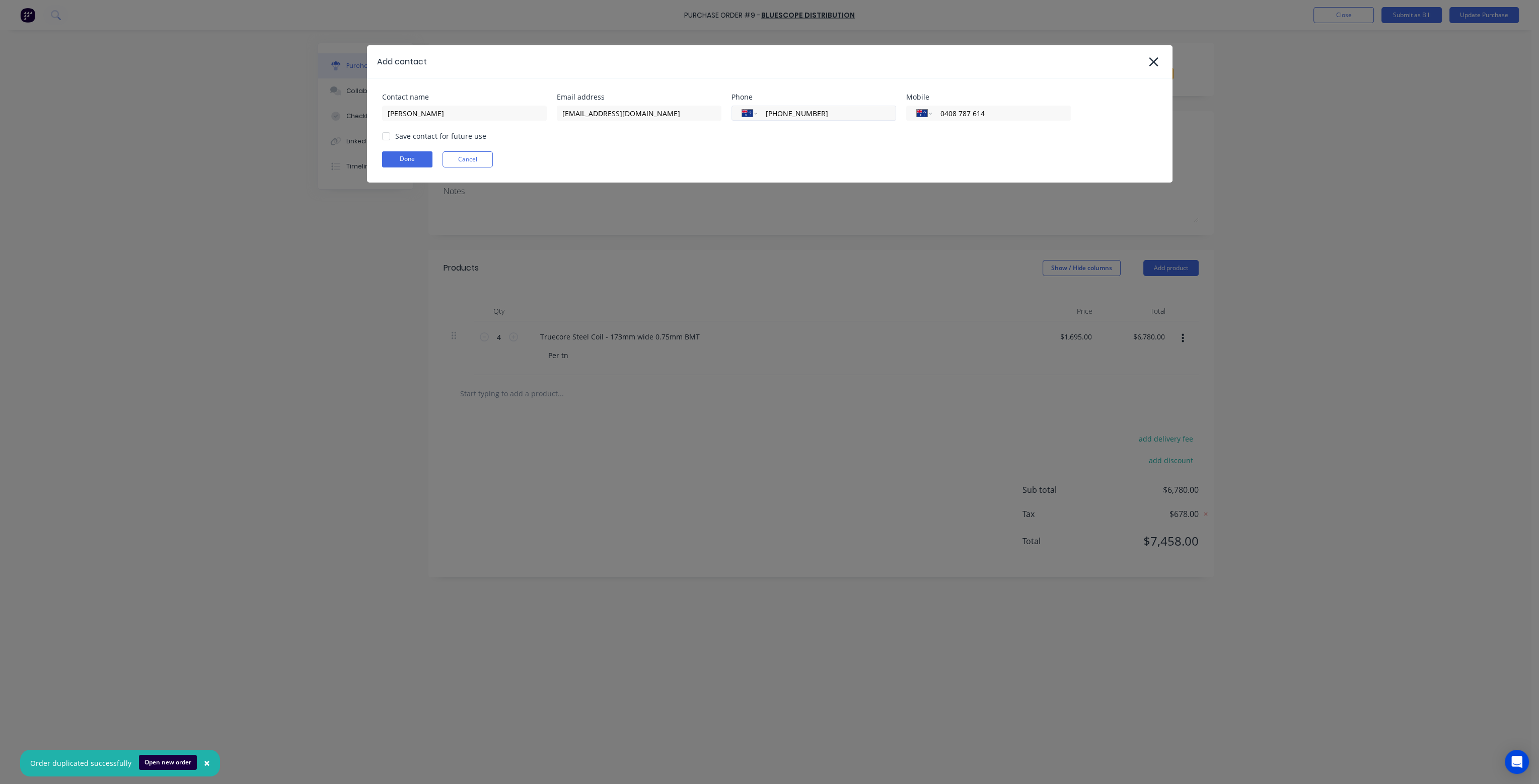
type input "[PHONE_NUMBER]"
click at [387, 132] on div at bounding box center [386, 136] width 20 height 20
click at [409, 158] on button "Done" at bounding box center [407, 160] width 50 height 16
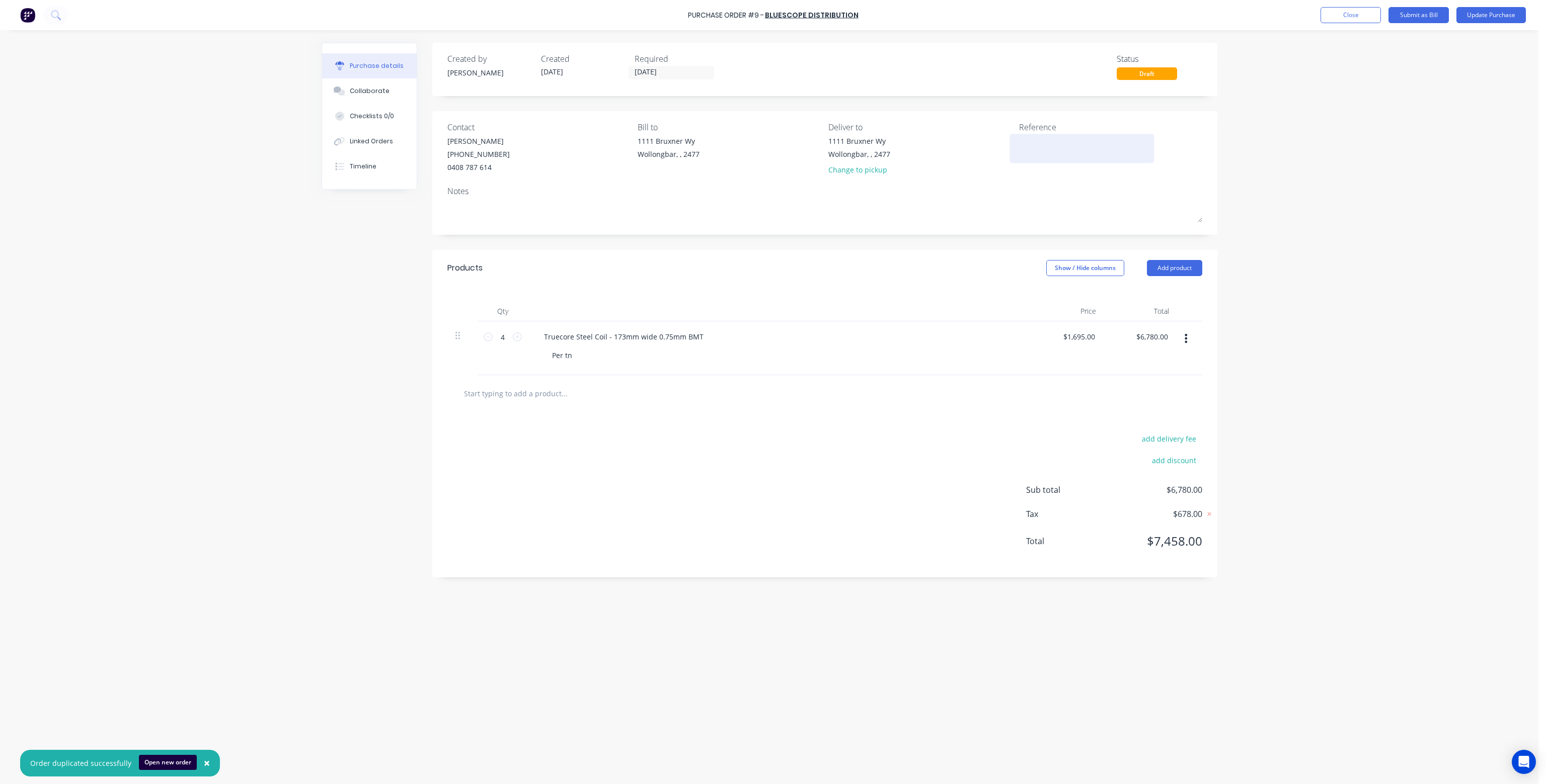
click at [1039, 148] on textarea at bounding box center [1082, 147] width 125 height 23
type textarea "O"
type textarea "Coil Order - 01/"
type textarea "x"
type textarea "Coil Order - 01/1"
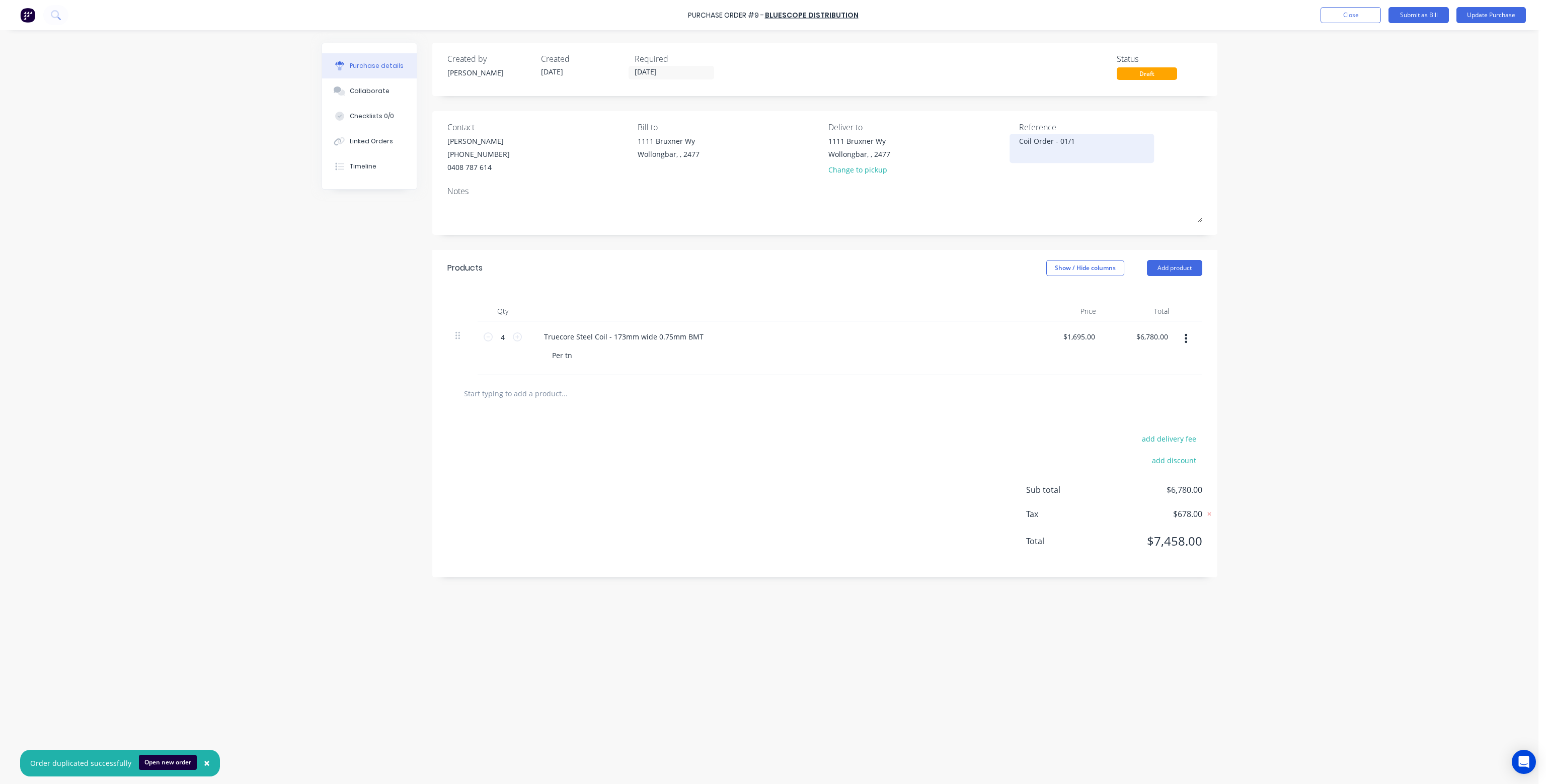
type textarea "x"
type textarea "Coil Order - 01/10"
type textarea "x"
type textarea "Coil Order - 01/10/"
type textarea "x"
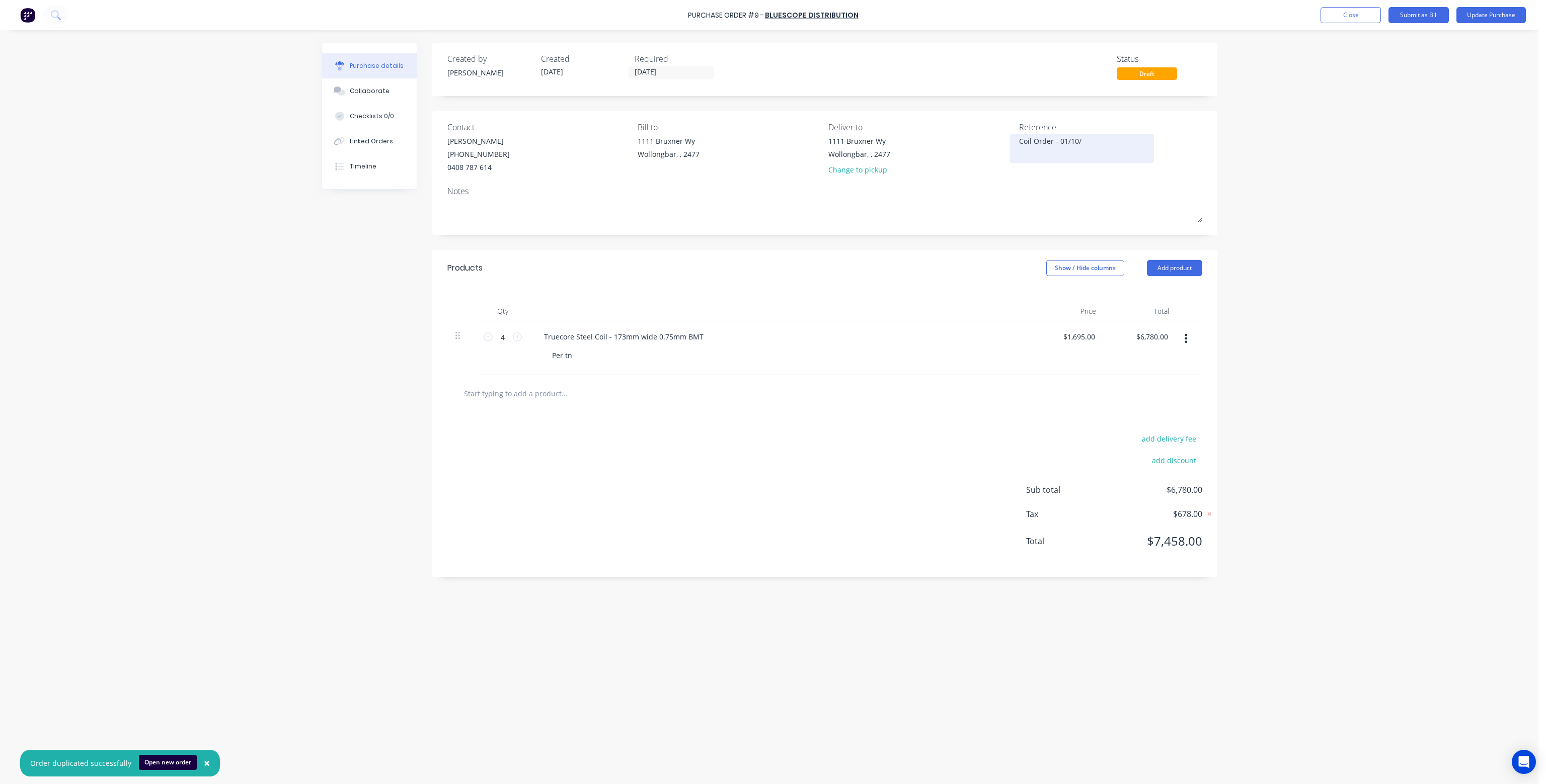
type textarea "Coil Order - 01/10/2"
type textarea "x"
type textarea "Coil Order - [DATE]"
type textarea "x"
type textarea "Coil Order - 01/10/202"
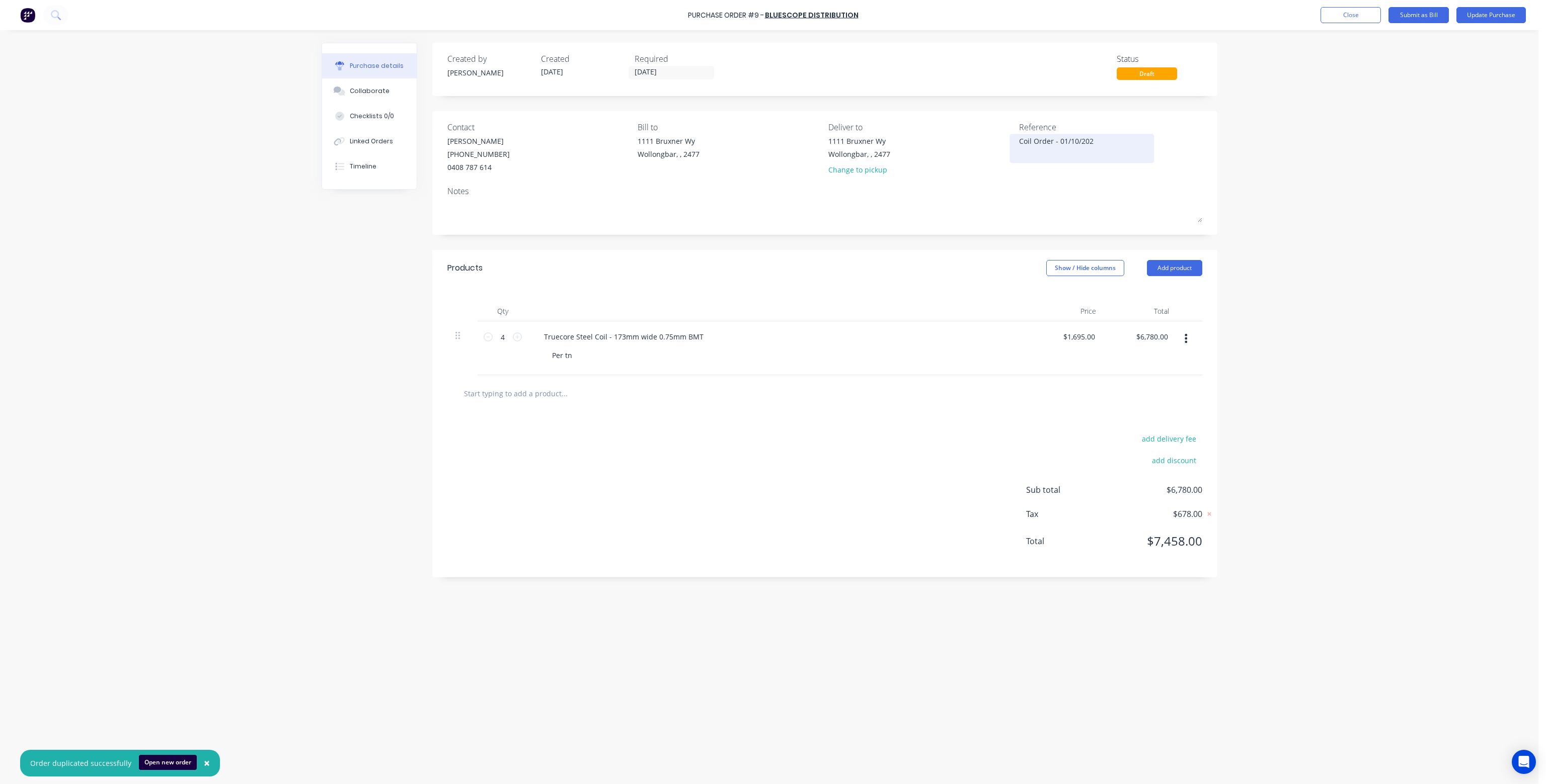
type textarea "x"
type textarea "Coil Order - [DATE]"
type textarea "x"
type textarea "Coil Order - [DATE]"
click at [1483, 11] on button "Update Purchase" at bounding box center [1491, 15] width 69 height 16
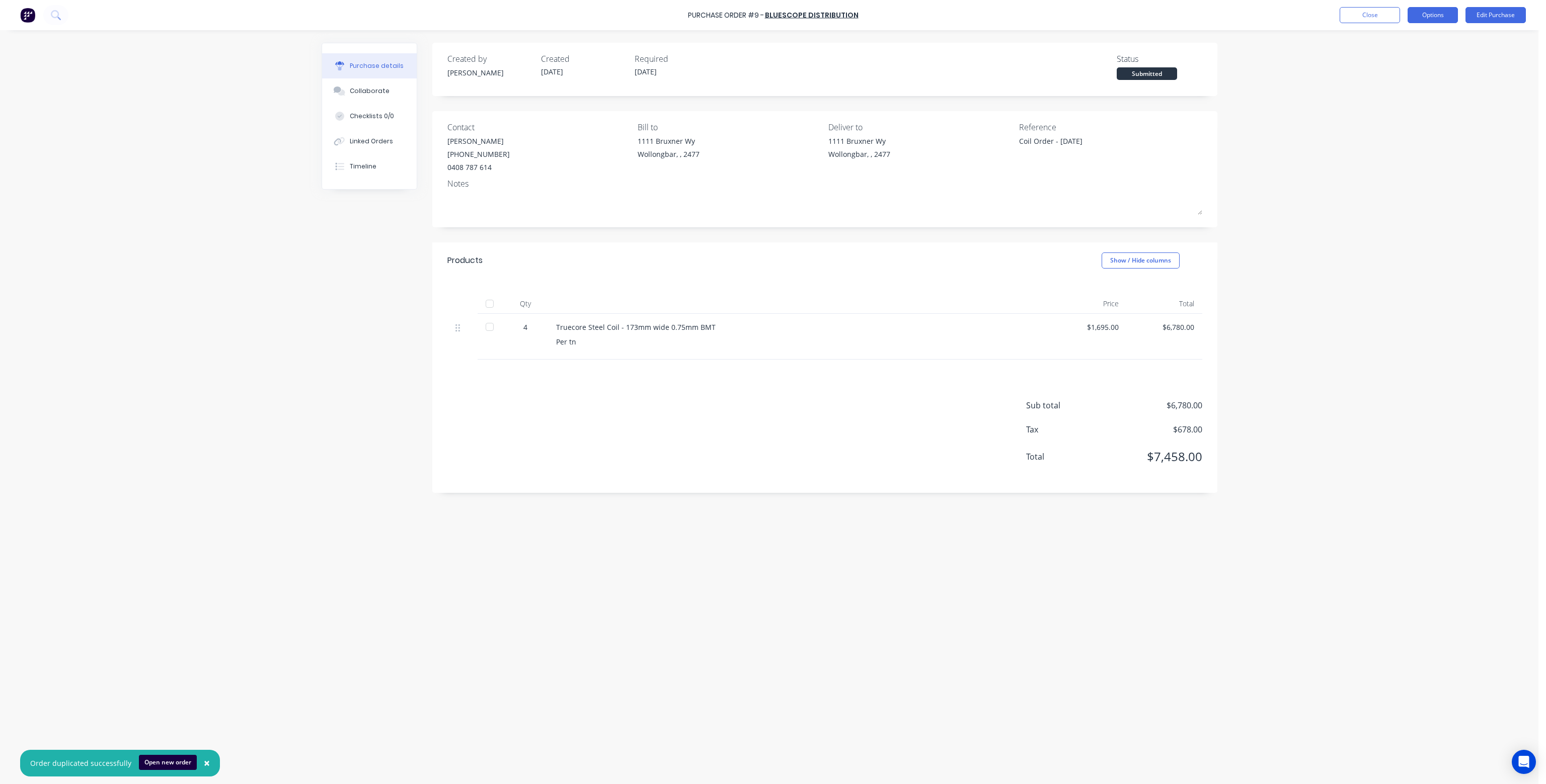
click at [1430, 14] on button "Options" at bounding box center [1432, 15] width 50 height 16
click at [1425, 38] on div "Print / Email" at bounding box center [1410, 41] width 77 height 15
click at [1413, 61] on div "With pricing" at bounding box center [1410, 61] width 77 height 15
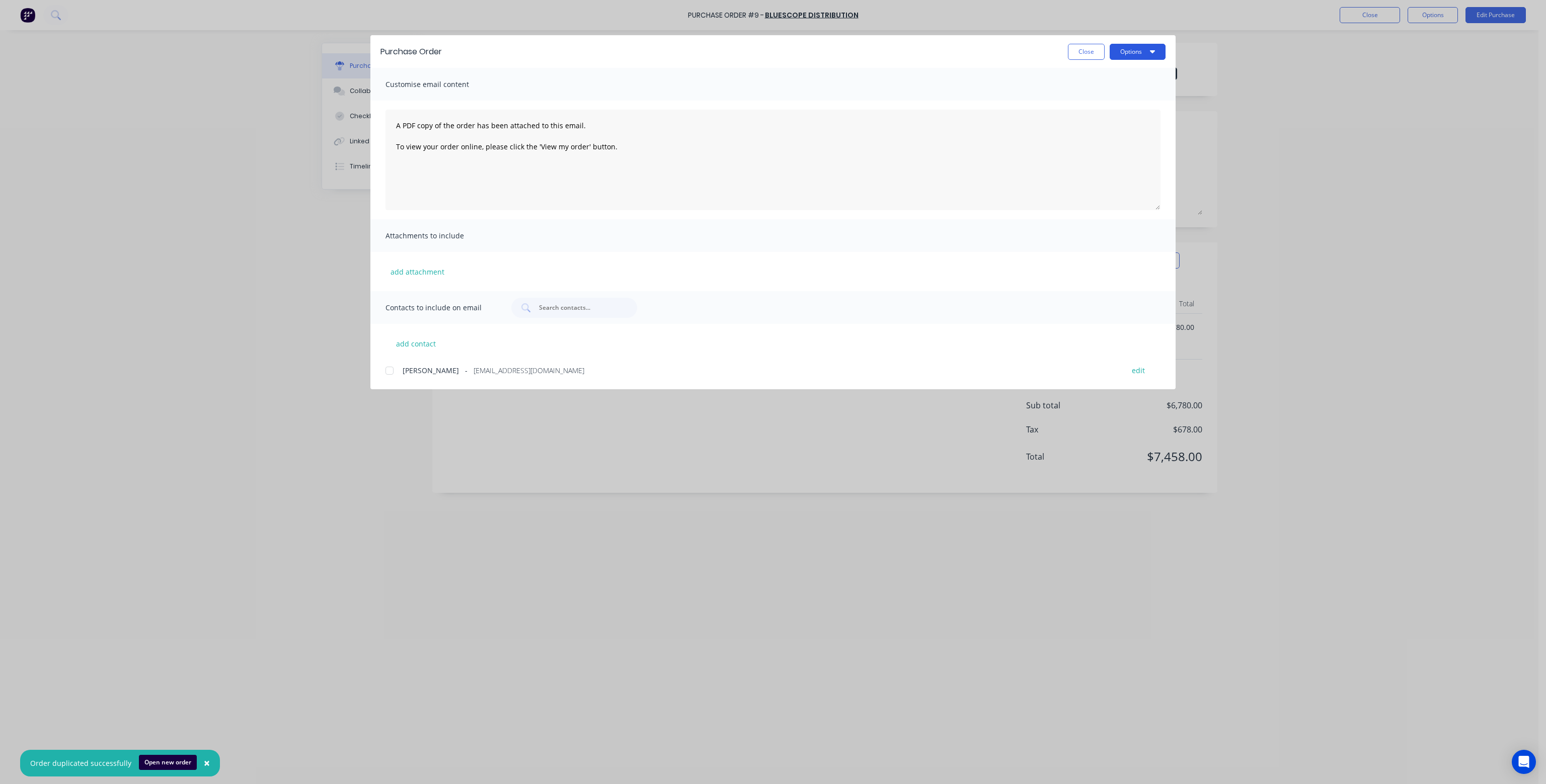
click at [1153, 46] on button "Options" at bounding box center [1137, 52] width 56 height 16
click at [1127, 93] on div "Print" at bounding box center [1118, 97] width 77 height 15
click at [1080, 53] on button "Close" at bounding box center [1086, 52] width 36 height 16
type textarea "x"
